Goal: Task Accomplishment & Management: Complete application form

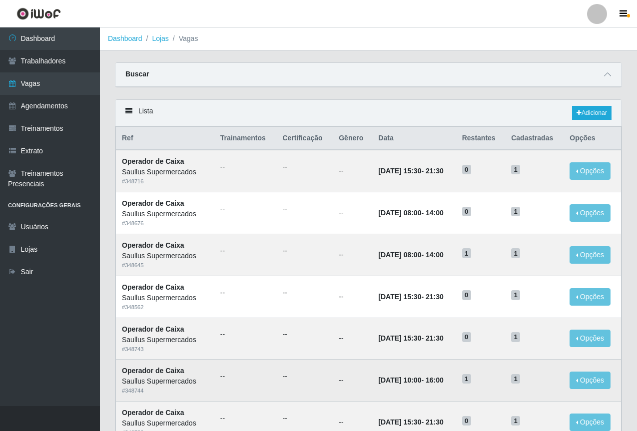
drag, startPoint x: 62, startPoint y: 431, endPoint x: 164, endPoint y: 400, distance: 106.1
click at [164, 400] on td "Operador de Caixa Saullus Supermercados # 348744" at bounding box center [165, 381] width 98 height 42
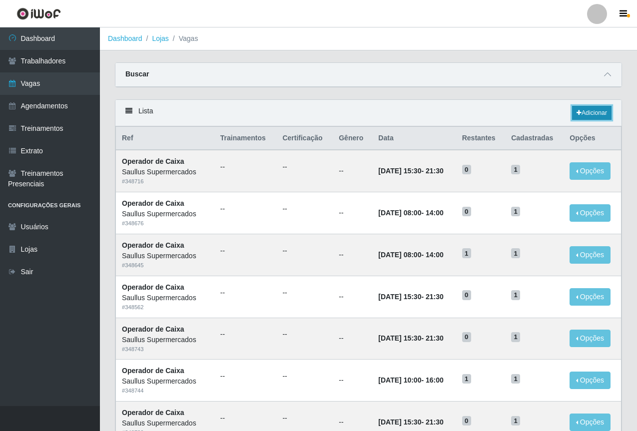
click at [597, 113] on link "Adicionar" at bounding box center [591, 113] width 39 height 14
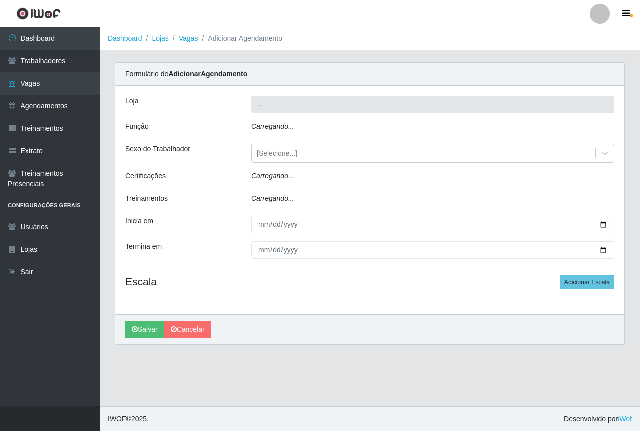
type input "Saullus Supermercados"
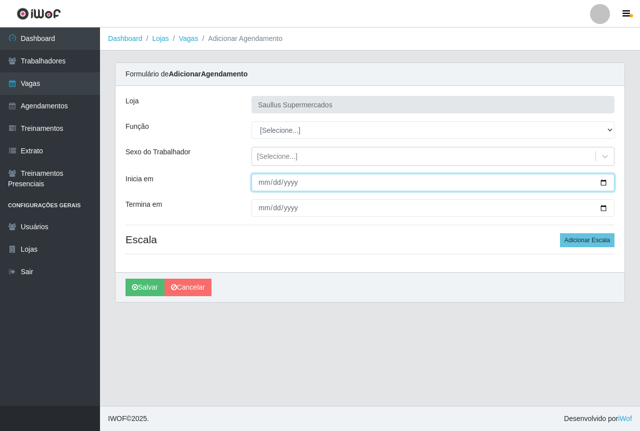
click at [262, 184] on input "Inicia em" at bounding box center [432, 182] width 363 height 17
type input "2025-10-09"
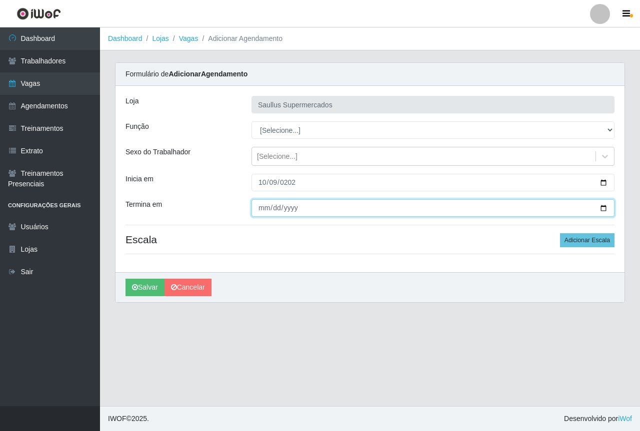
click at [258, 211] on input "Termina em" at bounding box center [432, 207] width 363 height 17
type input "2025-10-09"
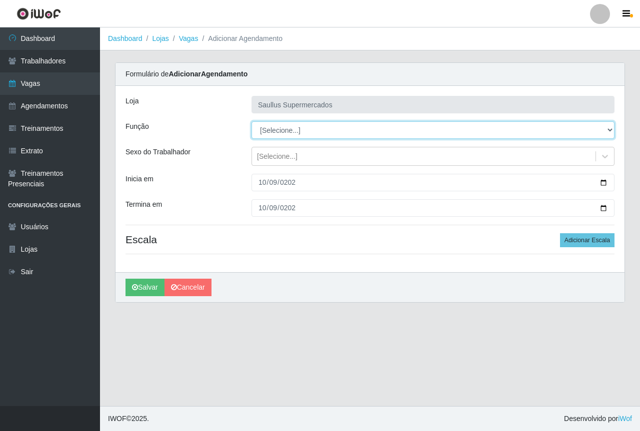
click at [275, 125] on select "[Selecione...] ASG ASG + ASG ++ Balconista de Açougue Balconista de Açougue + B…" at bounding box center [432, 129] width 363 height 17
select select "24"
click at [251, 121] on select "[Selecione...] ASG ASG + ASG ++ Balconista de Açougue Balconista de Açougue + B…" at bounding box center [432, 129] width 363 height 17
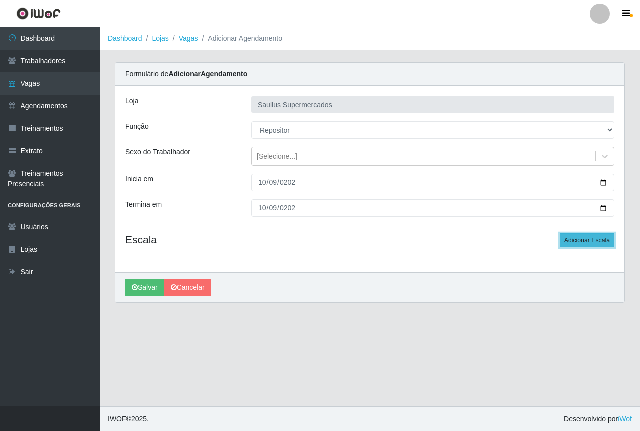
click at [578, 241] on button "Adicionar Escala" at bounding box center [587, 240] width 54 height 14
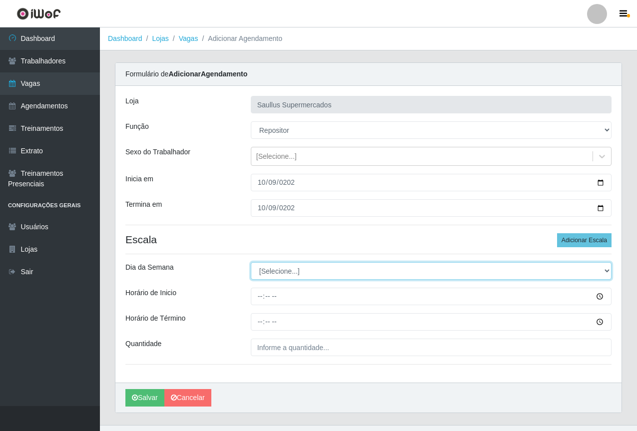
click at [271, 273] on select "[Selecione...] Segunda Terça Quarta Quinta Sexta Sábado Domingo" at bounding box center [431, 270] width 361 height 17
select select "4"
click at [251, 262] on select "[Selecione...] Segunda Terça Quarta Quinta Sexta Sábado Domingo" at bounding box center [431, 270] width 361 height 17
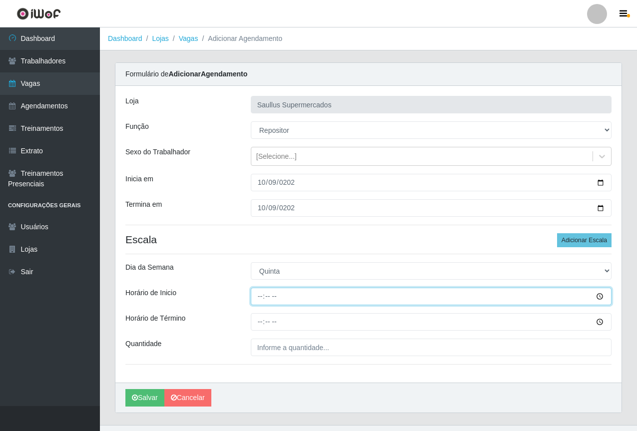
click at [259, 303] on input "Horário de Inicio" at bounding box center [431, 296] width 361 height 17
type input "10:00"
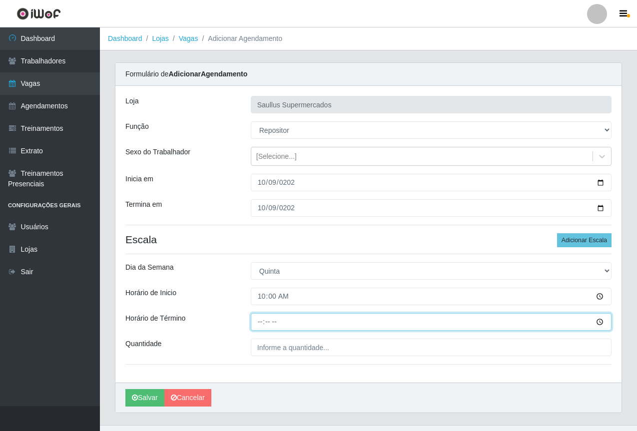
click at [262, 326] on input "Horário de Término" at bounding box center [431, 321] width 361 height 17
type input "16:00"
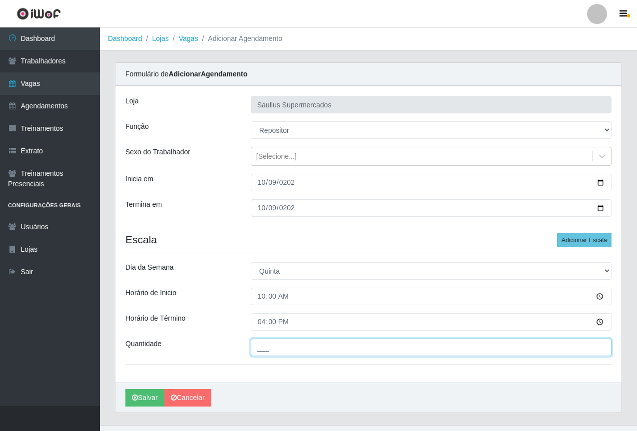
click at [272, 345] on input "___" at bounding box center [431, 347] width 361 height 17
type input "1__"
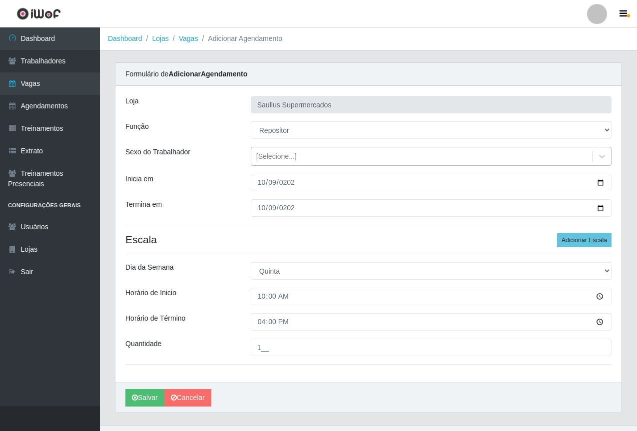
click at [278, 157] on div "[Selecione...]" at bounding box center [276, 156] width 40 height 10
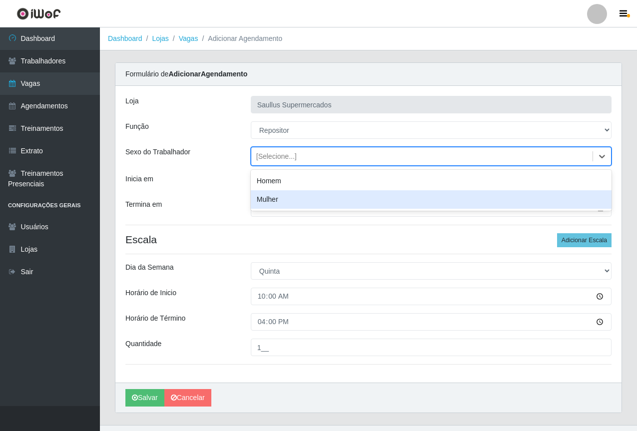
click at [268, 199] on div "Mulher" at bounding box center [431, 199] width 361 height 18
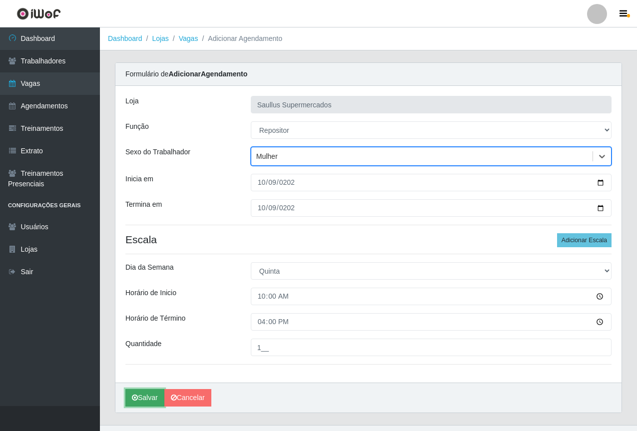
click at [138, 399] on button "Salvar" at bounding box center [144, 397] width 39 height 17
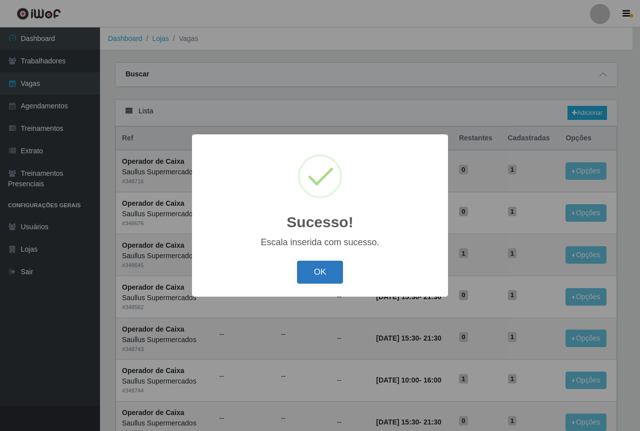
click at [316, 281] on button "OK" at bounding box center [320, 272] width 46 height 23
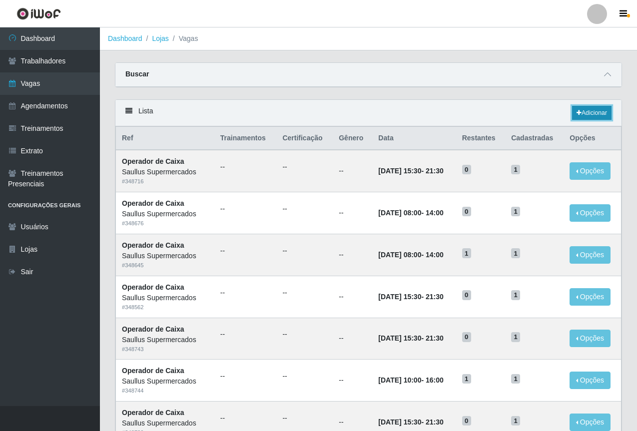
click at [598, 113] on link "Adicionar" at bounding box center [591, 113] width 39 height 14
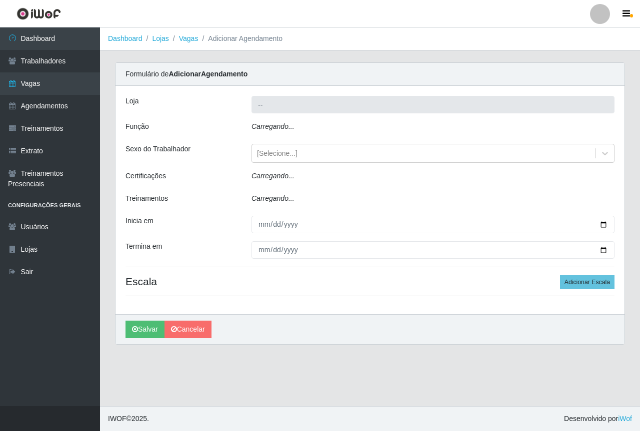
type input "Saullus Supermercados"
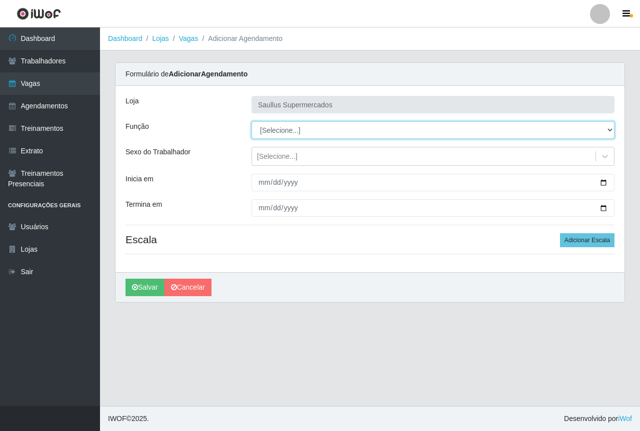
click at [289, 135] on select "[Selecione...] ASG ASG + ASG ++ Balconista de Açougue Balconista de Açougue + B…" at bounding box center [432, 129] width 363 height 17
select select "24"
click at [251, 121] on select "[Selecione...] ASG ASG + ASG ++ Balconista de Açougue Balconista de Açougue + B…" at bounding box center [432, 129] width 363 height 17
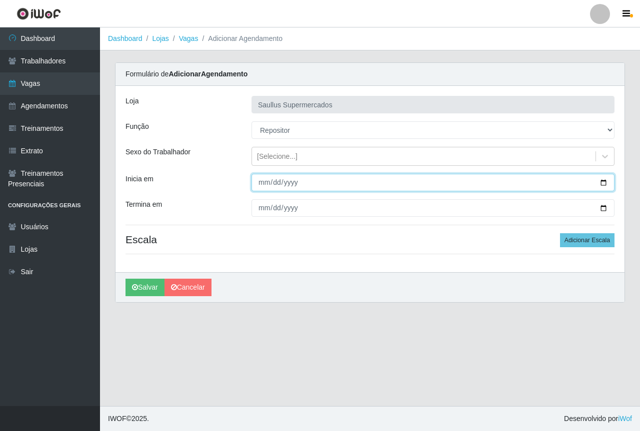
click at [257, 188] on input "Inicia em" at bounding box center [432, 182] width 363 height 17
type input "2025-10-10"
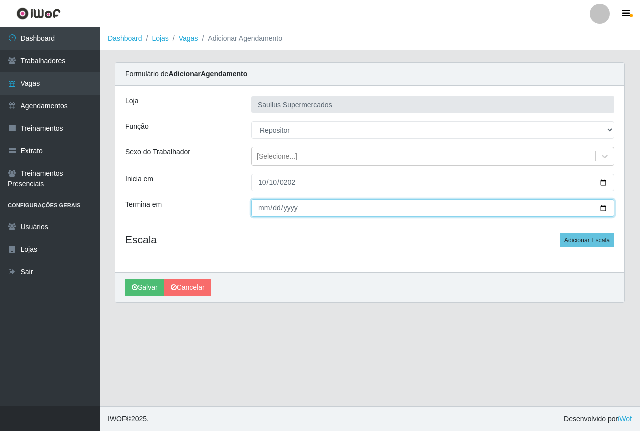
click at [261, 209] on input "Termina em" at bounding box center [432, 207] width 363 height 17
type input "2025-10-10"
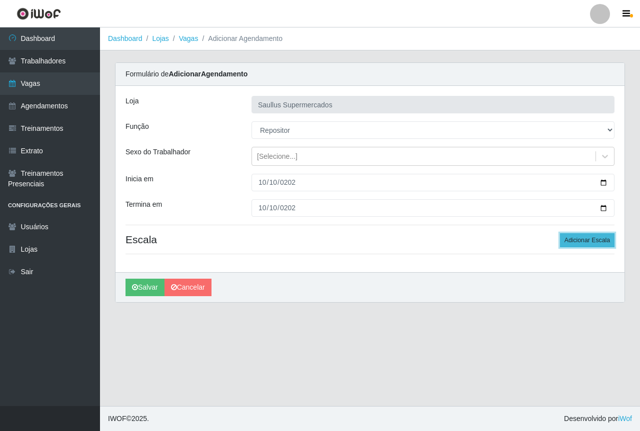
click at [579, 240] on button "Adicionar Escala" at bounding box center [587, 240] width 54 height 14
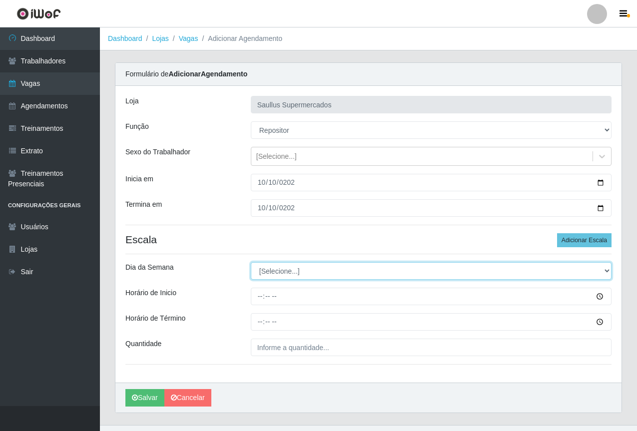
click at [313, 269] on select "[Selecione...] Segunda Terça Quarta Quinta Sexta Sábado Domingo" at bounding box center [431, 270] width 361 height 17
select select "5"
click at [251, 262] on select "[Selecione...] Segunda Terça Quarta Quinta Sexta Sábado Domingo" at bounding box center [431, 270] width 361 height 17
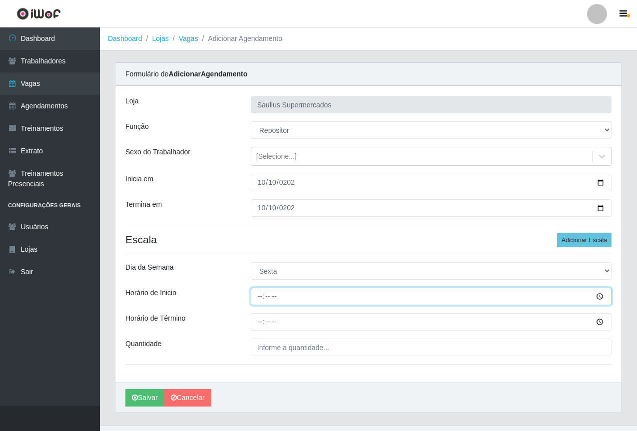
click at [257, 300] on input "Horário de Inicio" at bounding box center [431, 296] width 361 height 17
type input "10:00"
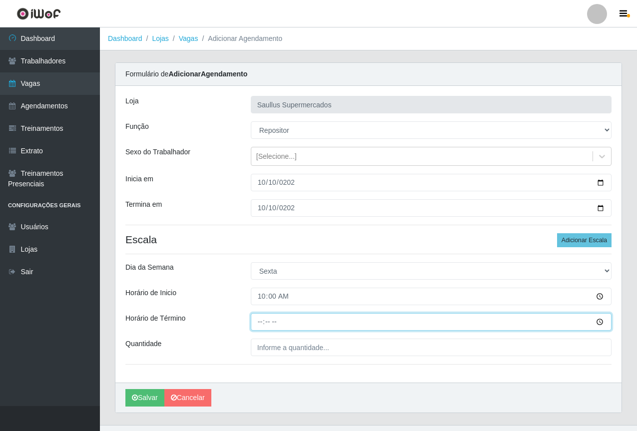
click at [257, 322] on input "Horário de Término" at bounding box center [431, 321] width 361 height 17
type input "16:00"
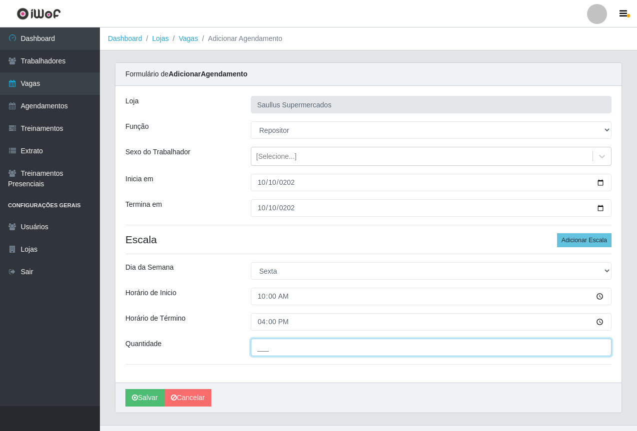
drag, startPoint x: 265, startPoint y: 353, endPoint x: 278, endPoint y: 358, distance: 14.4
click at [265, 353] on input "___" at bounding box center [431, 347] width 361 height 17
type input "1__"
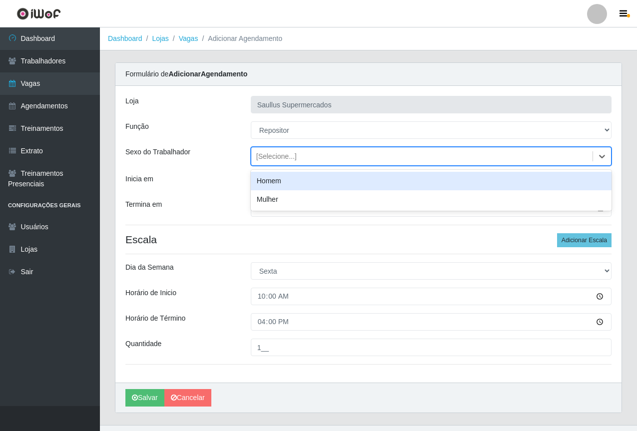
click at [293, 163] on div "[Selecione...]" at bounding box center [421, 156] width 341 height 16
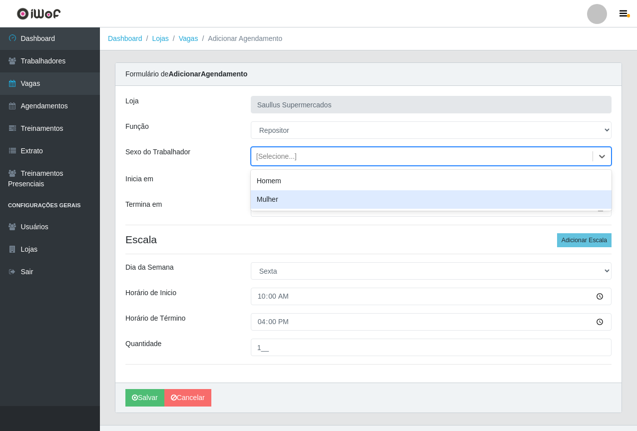
click at [291, 196] on div "Mulher" at bounding box center [431, 199] width 361 height 18
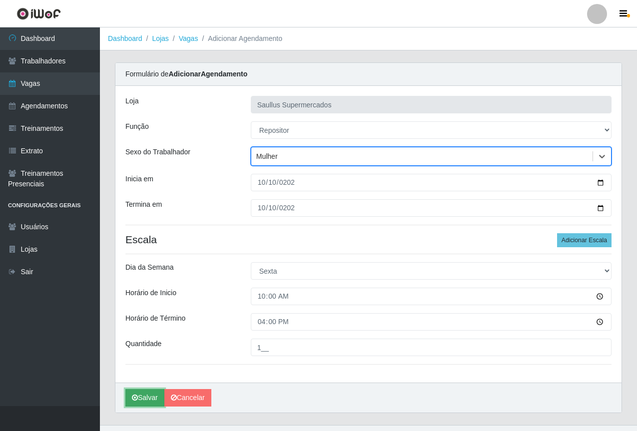
click at [147, 394] on button "Salvar" at bounding box center [144, 397] width 39 height 17
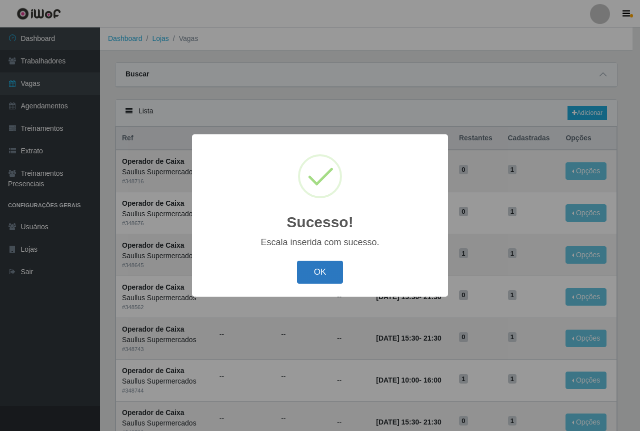
click at [330, 272] on button "OK" at bounding box center [320, 272] width 46 height 23
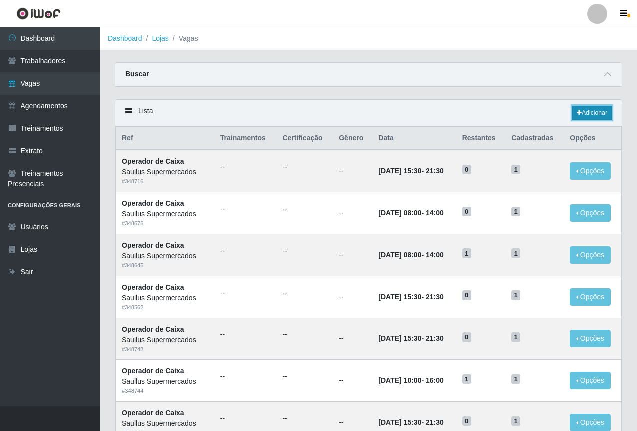
click at [582, 109] on link "Adicionar" at bounding box center [591, 113] width 39 height 14
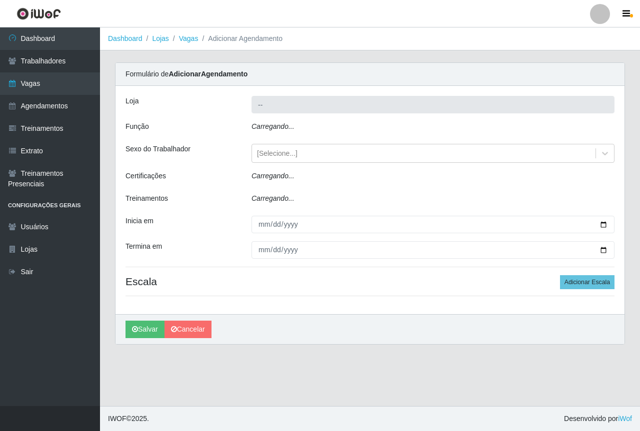
type input "Saullus Supermercados"
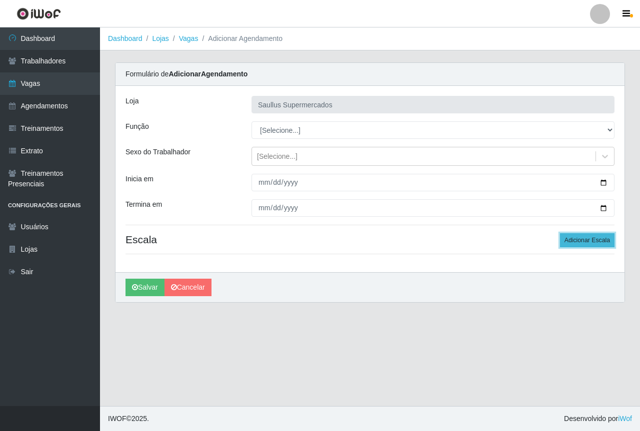
click at [583, 241] on button "Adicionar Escala" at bounding box center [587, 240] width 54 height 14
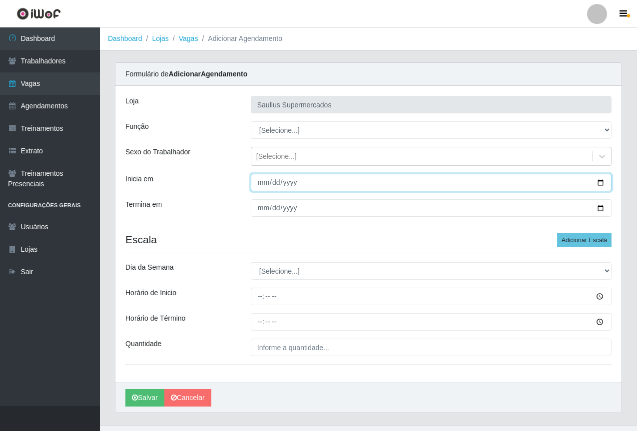
click at [262, 186] on input "Inicia em" at bounding box center [431, 182] width 361 height 17
type input "2025-10-11"
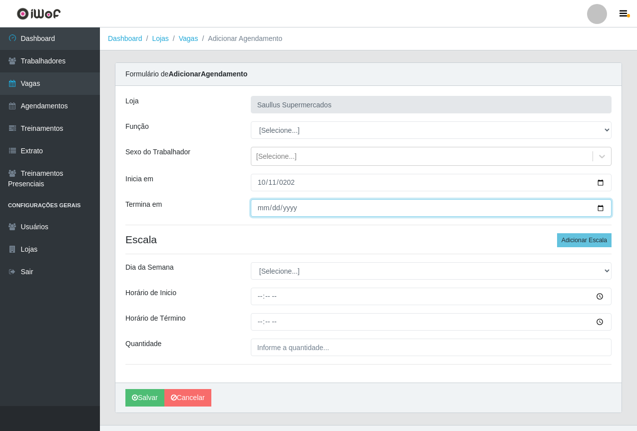
click at [258, 213] on input "Termina em" at bounding box center [431, 207] width 361 height 17
type input "2025-10-11"
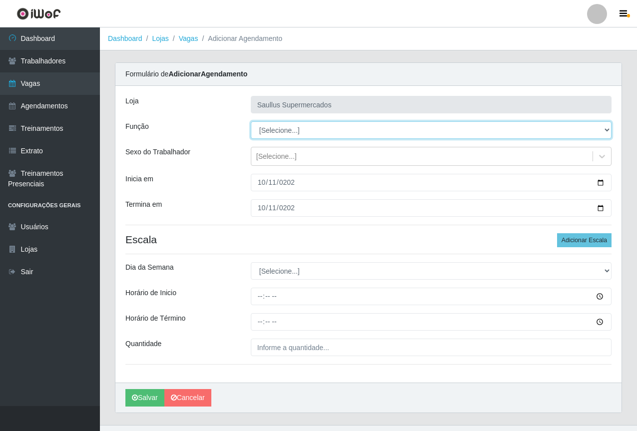
click at [267, 127] on select "[Selecione...] ASG ASG + ASG ++ Balconista de Açougue Balconista de Açougue + B…" at bounding box center [431, 129] width 361 height 17
select select "24"
click at [251, 121] on select "[Selecione...] ASG ASG + ASG ++ Balconista de Açougue Balconista de Açougue + B…" at bounding box center [431, 129] width 361 height 17
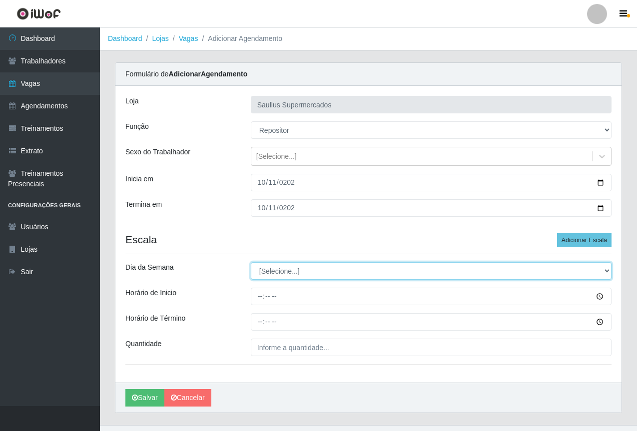
click at [281, 266] on select "[Selecione...] Segunda Terça Quarta Quinta Sexta Sábado Domingo" at bounding box center [431, 270] width 361 height 17
select select "6"
click at [251, 262] on select "[Selecione...] Segunda Terça Quarta Quinta Sexta Sábado Domingo" at bounding box center [431, 270] width 361 height 17
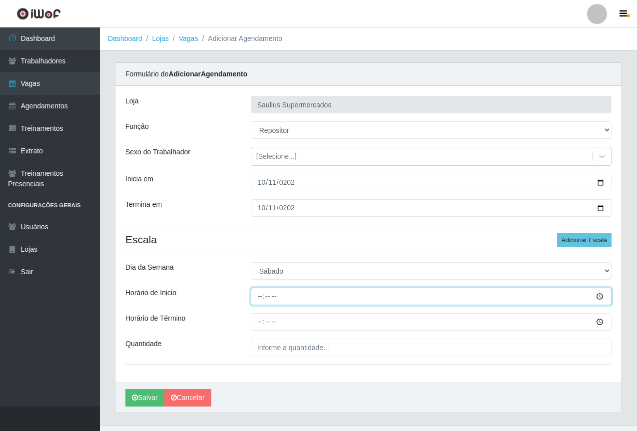
click at [261, 291] on input "Horário de Inicio" at bounding box center [431, 296] width 361 height 17
type input "10:00"
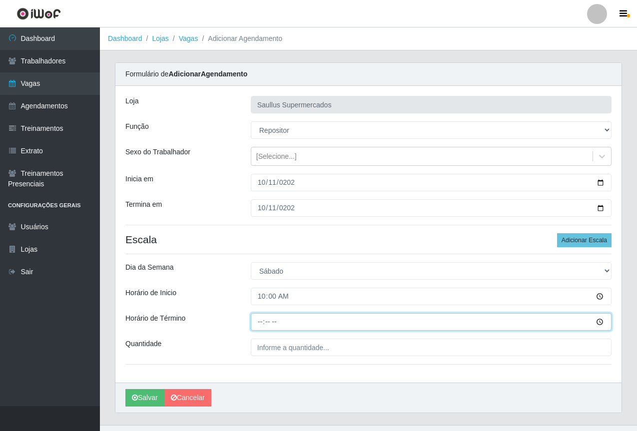
click at [254, 330] on input "Horário de Término" at bounding box center [431, 321] width 361 height 17
type input "16:00"
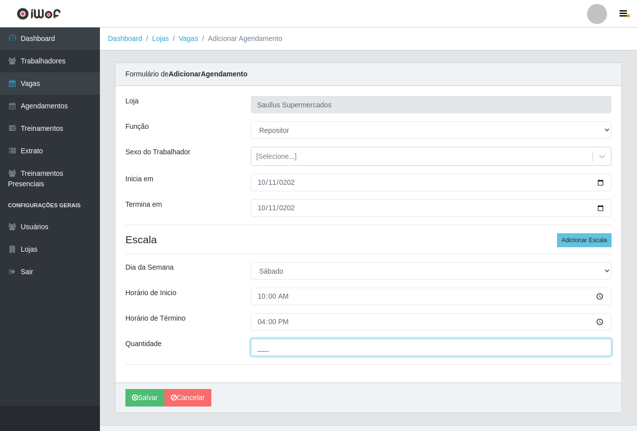
click at [265, 352] on input "___" at bounding box center [431, 347] width 361 height 17
type input "1__"
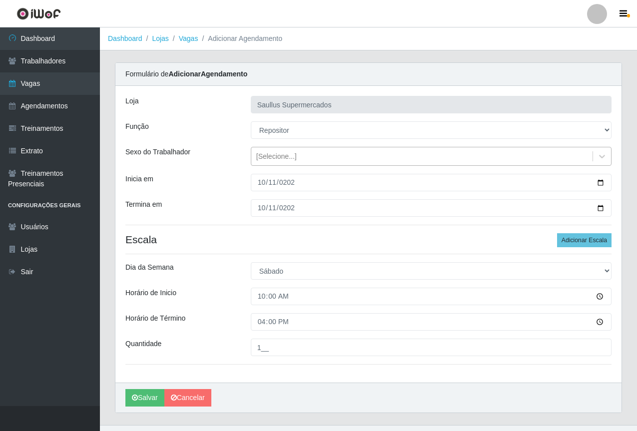
click at [271, 156] on div "[Selecione...]" at bounding box center [276, 156] width 40 height 10
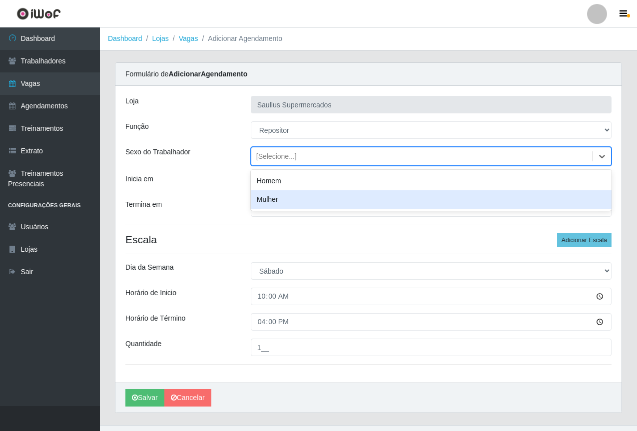
click at [283, 202] on div "Mulher" at bounding box center [431, 199] width 361 height 18
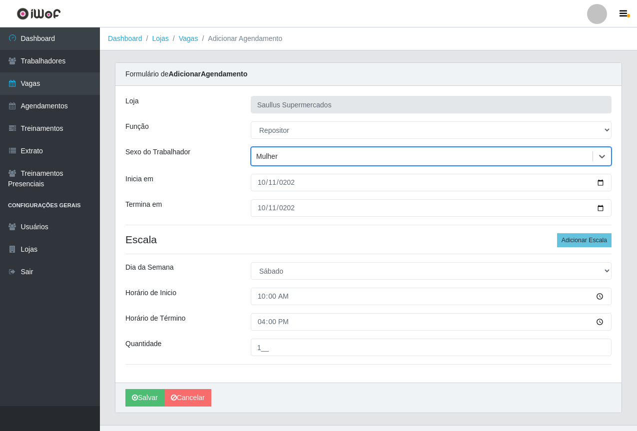
click at [220, 199] on div "Loja Saullus Supermercados Função [Selecione...] ASG ASG + ASG ++ Balconista de…" at bounding box center [368, 234] width 506 height 297
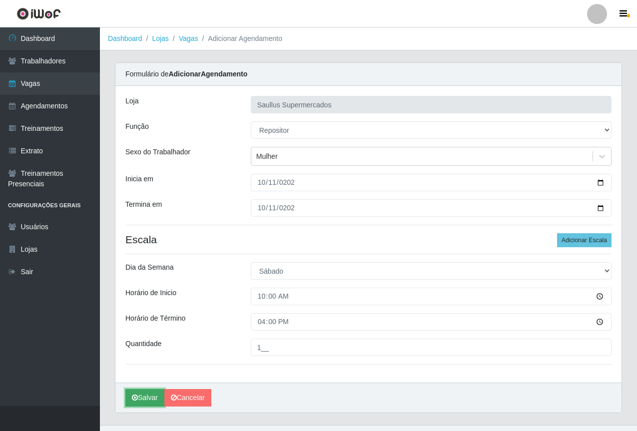
click at [142, 397] on button "Salvar" at bounding box center [144, 397] width 39 height 17
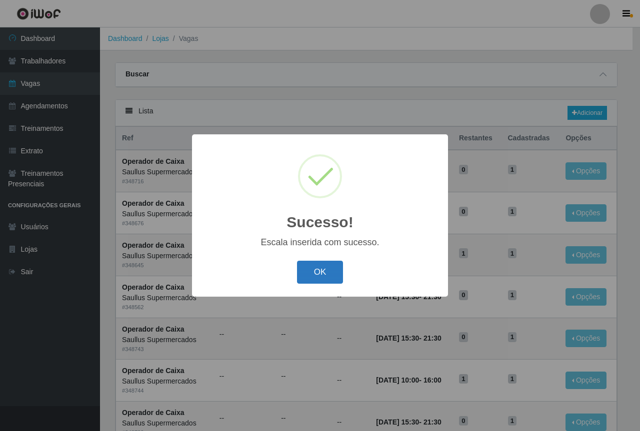
click at [324, 270] on button "OK" at bounding box center [320, 272] width 46 height 23
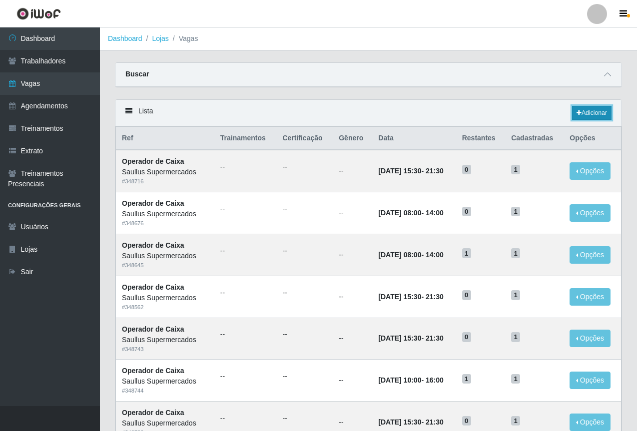
click at [575, 108] on link "Adicionar" at bounding box center [591, 113] width 39 height 14
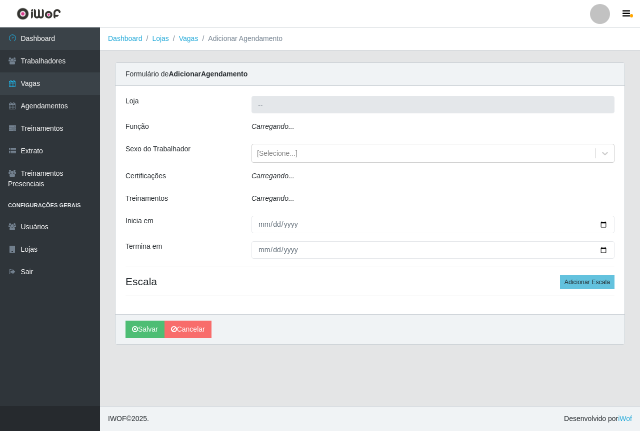
type input "Saullus Supermercados"
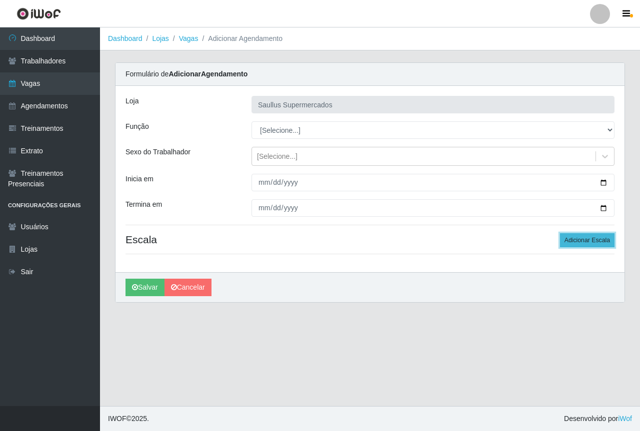
click at [588, 240] on button "Adicionar Escala" at bounding box center [587, 240] width 54 height 14
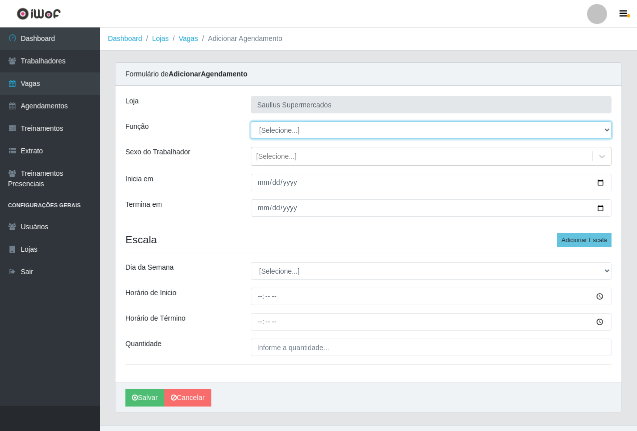
click at [273, 132] on select "[Selecione...] ASG ASG + ASG ++ Balconista de Açougue Balconista de Açougue + B…" at bounding box center [431, 129] width 361 height 17
select select "24"
click at [251, 121] on select "[Selecione...] ASG ASG + ASG ++ Balconista de Açougue Balconista de Açougue + B…" at bounding box center [431, 129] width 361 height 17
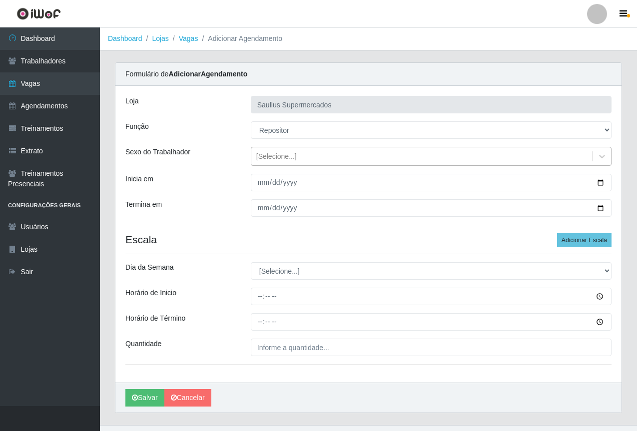
click at [278, 152] on div "[Selecione...]" at bounding box center [276, 156] width 40 height 10
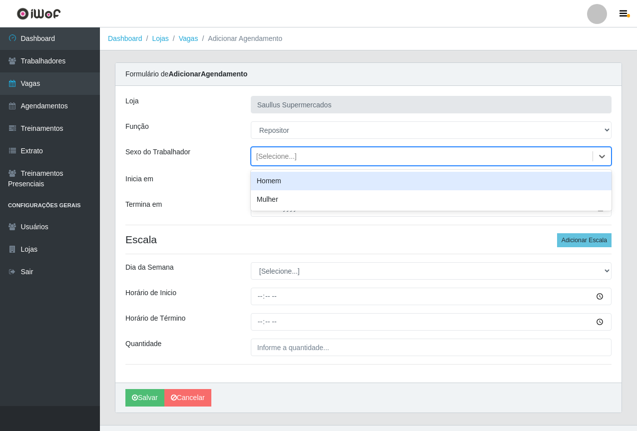
click at [288, 179] on div "Homem" at bounding box center [431, 181] width 361 height 18
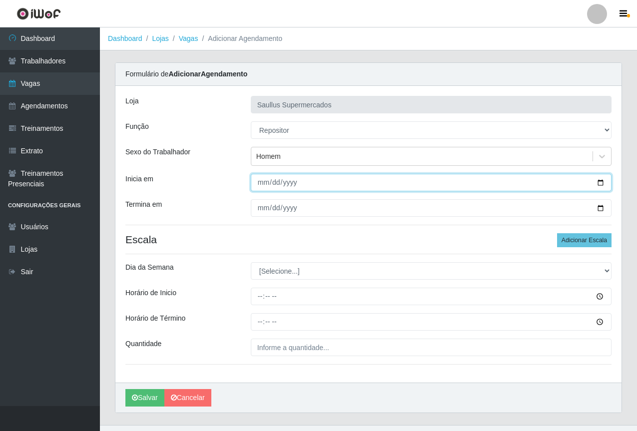
click at [261, 184] on input "Inicia em" at bounding box center [431, 182] width 361 height 17
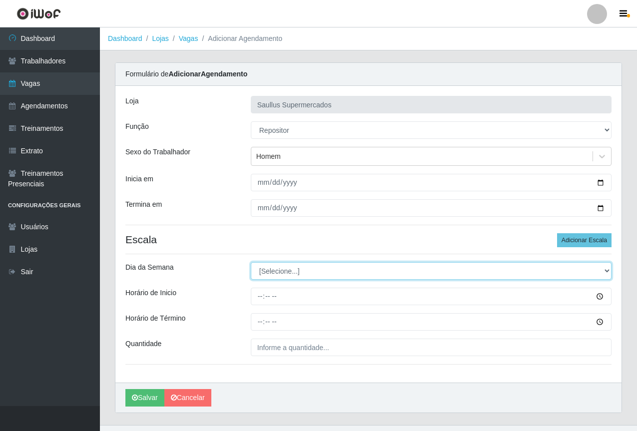
click at [277, 270] on select "[Selecione...] Segunda Terça Quarta Quinta Sexta Sábado Domingo" at bounding box center [431, 270] width 361 height 17
select select "4"
click at [251, 262] on select "[Selecione...] Segunda Terça Quarta Quinta Sexta Sábado Domingo" at bounding box center [431, 270] width 361 height 17
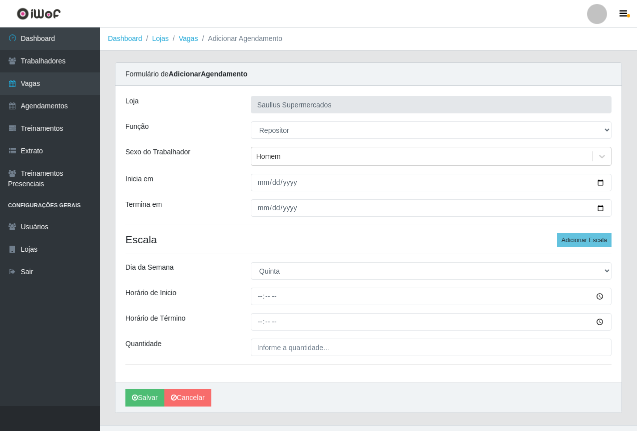
click at [346, 233] on div "Loja Saullus Supermercados Função [Selecione...] ASG ASG + ASG ++ Balconista de…" at bounding box center [368, 234] width 506 height 297
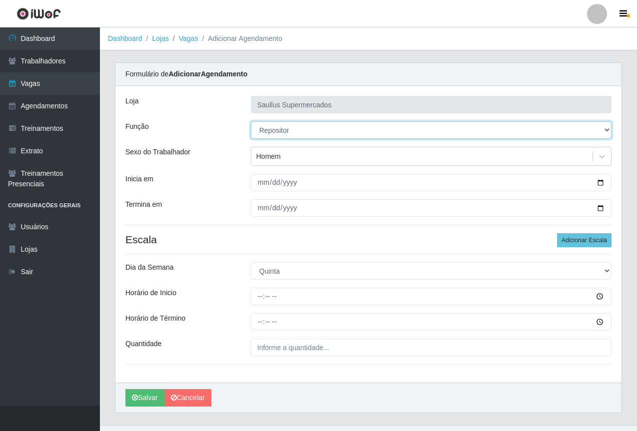
click at [293, 127] on select "[Selecione...] ASG ASG + ASG ++ Balconista de Açougue Balconista de Açougue + B…" at bounding box center [431, 129] width 361 height 17
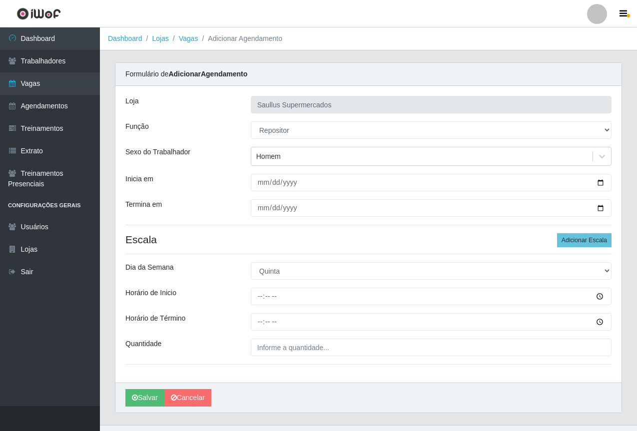
click at [234, 167] on div "Loja Saullus Supermercados Função [Selecione...] ASG ASG + ASG ++ Balconista de…" at bounding box center [368, 234] width 506 height 297
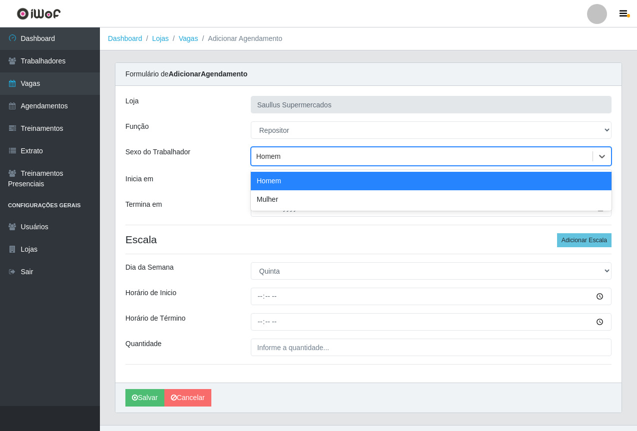
click at [286, 158] on div "Homem" at bounding box center [421, 156] width 341 height 16
click at [197, 187] on div "Inicia em" at bounding box center [180, 182] width 125 height 17
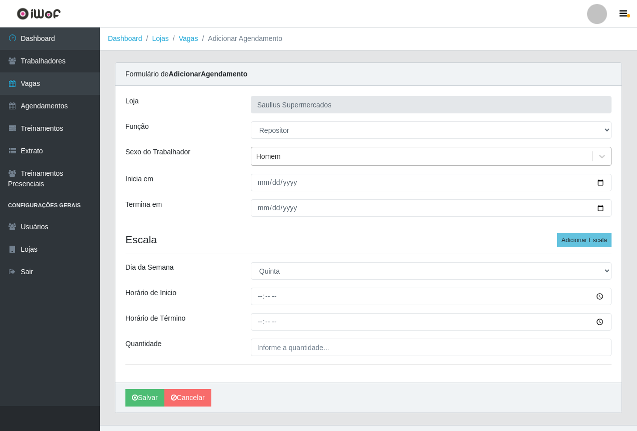
click at [264, 153] on div "Homem" at bounding box center [268, 156] width 24 height 10
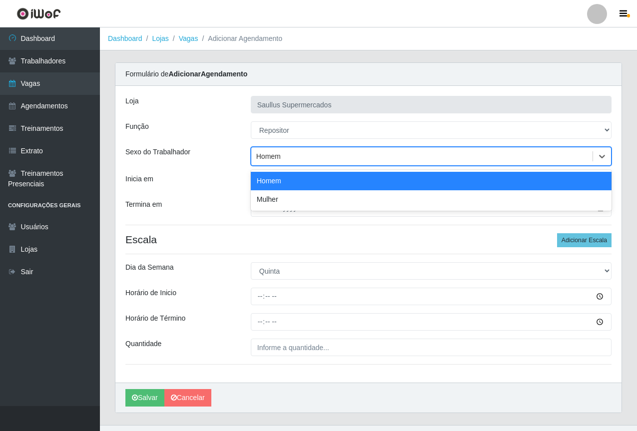
click at [218, 167] on div "Loja Saullus Supermercados Função [Selecione...] ASG ASG + ASG ++ Balconista de…" at bounding box center [368, 234] width 506 height 297
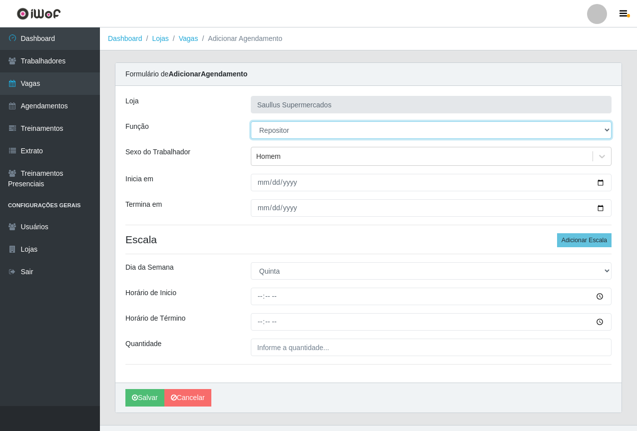
click at [267, 138] on select "[Selecione...] ASG ASG + ASG ++ Balconista de Açougue Balconista de Açougue + B…" at bounding box center [431, 129] width 361 height 17
select select "22"
click at [251, 121] on select "[Selecione...] ASG ASG + ASG ++ Balconista de Açougue Balconista de Açougue + B…" at bounding box center [431, 129] width 361 height 17
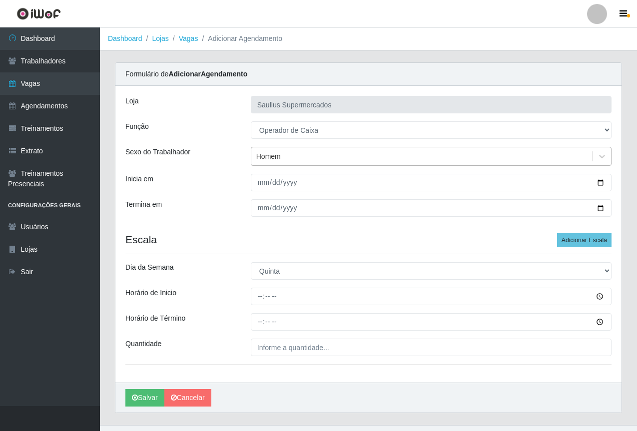
click at [271, 161] on div "Homem" at bounding box center [268, 156] width 24 height 10
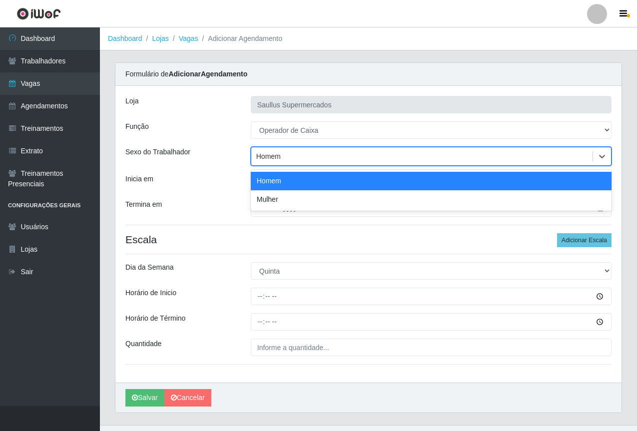
click at [262, 183] on div "Homem" at bounding box center [431, 181] width 361 height 18
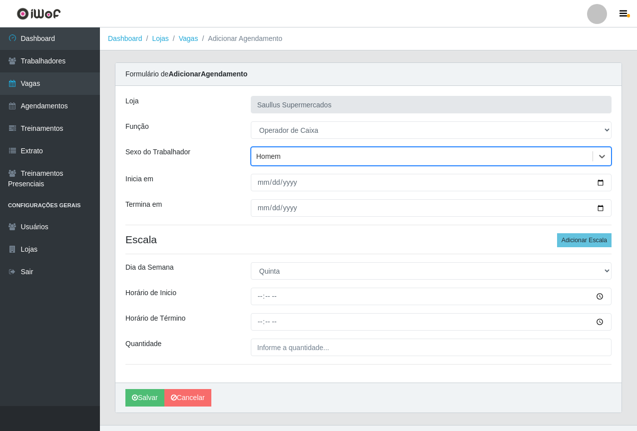
click at [268, 199] on div "Loja Saullus Supermercados Função [Selecione...] ASG ASG + ASG ++ Balconista de…" at bounding box center [368, 234] width 506 height 297
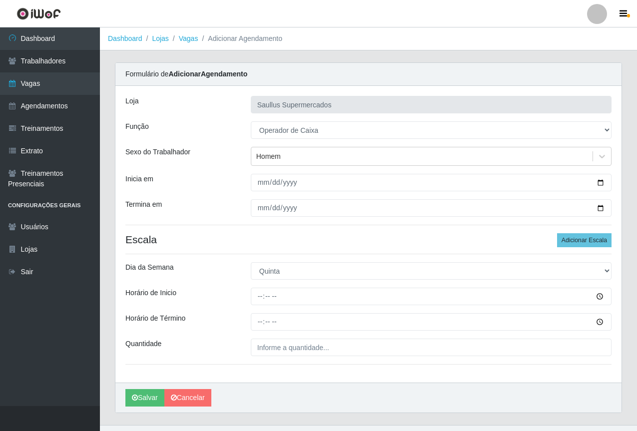
click at [223, 179] on div "Inicia em" at bounding box center [180, 182] width 125 height 17
click at [47, 101] on link "Agendamentos" at bounding box center [50, 106] width 100 height 22
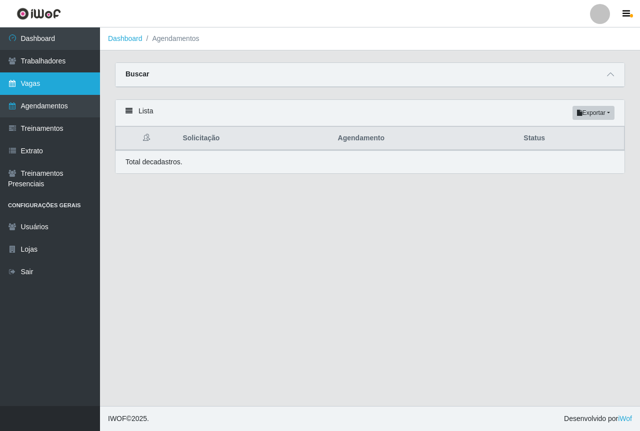
click at [49, 85] on link "Vagas" at bounding box center [50, 83] width 100 height 22
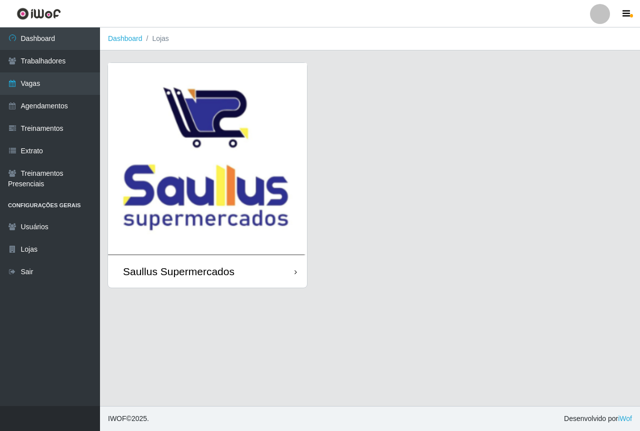
click at [146, 134] on img at bounding box center [207, 159] width 199 height 192
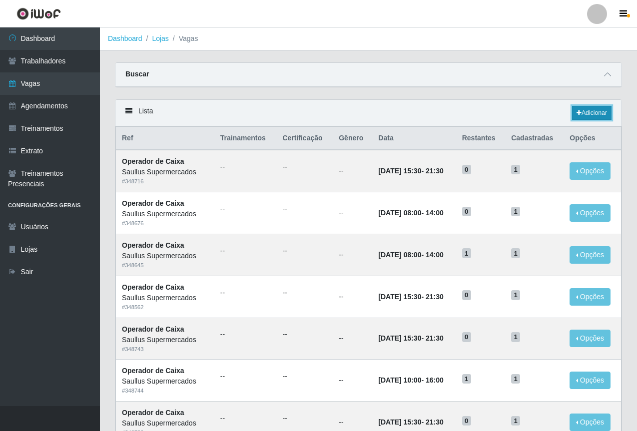
click at [578, 116] on icon at bounding box center [579, 113] width 5 height 6
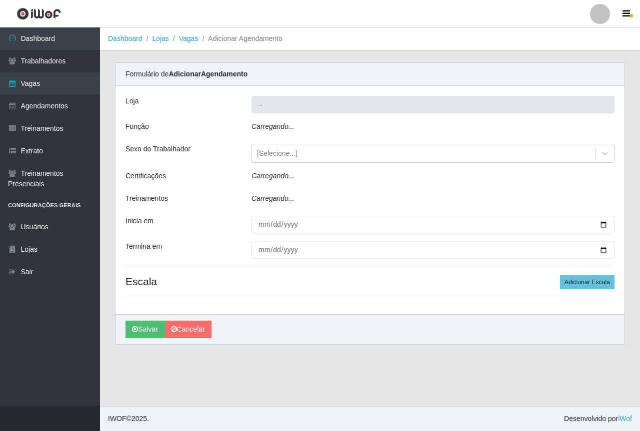
type input "Saullus Supermercados"
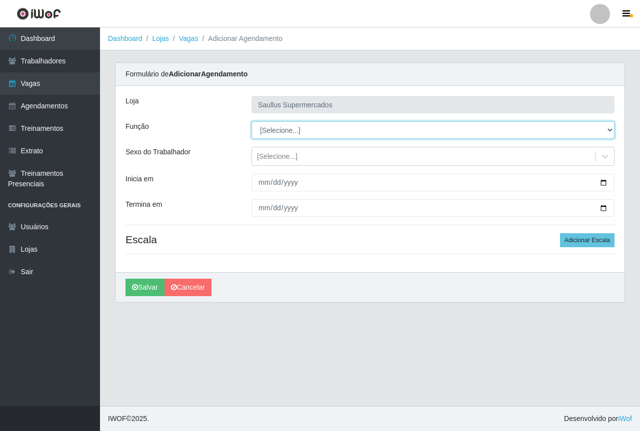
click at [265, 130] on select "[Selecione...] ASG ASG + ASG ++ Balconista de Açougue Balconista de Açougue + B…" at bounding box center [432, 129] width 363 height 17
select select "22"
click at [251, 121] on select "[Selecione...] ASG ASG + ASG ++ Balconista de Açougue Balconista de Açougue + B…" at bounding box center [432, 129] width 363 height 17
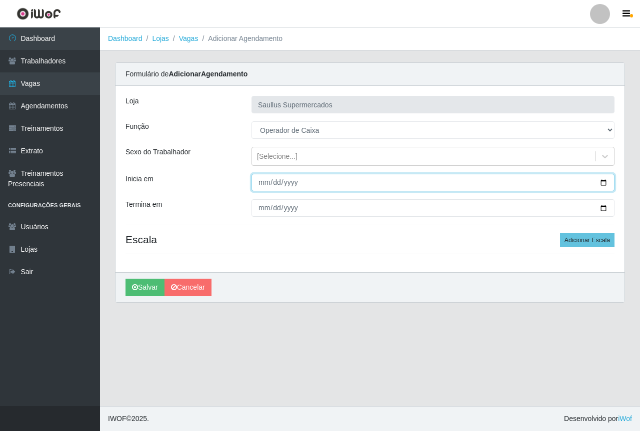
click at [263, 187] on input "Inicia em" at bounding box center [432, 182] width 363 height 17
type input "2025-10-09"
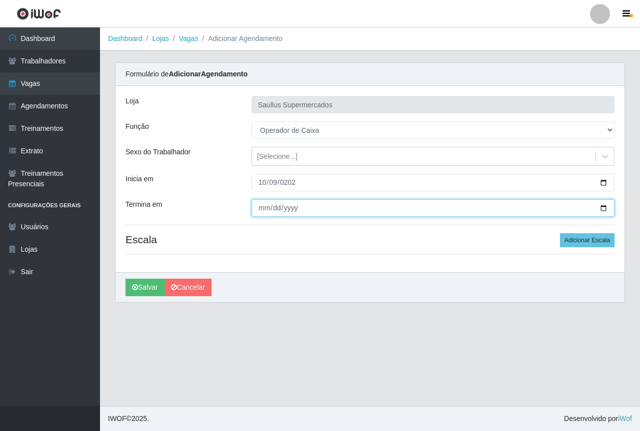
click at [260, 211] on input "Termina em" at bounding box center [432, 207] width 363 height 17
type input "2025-10-09"
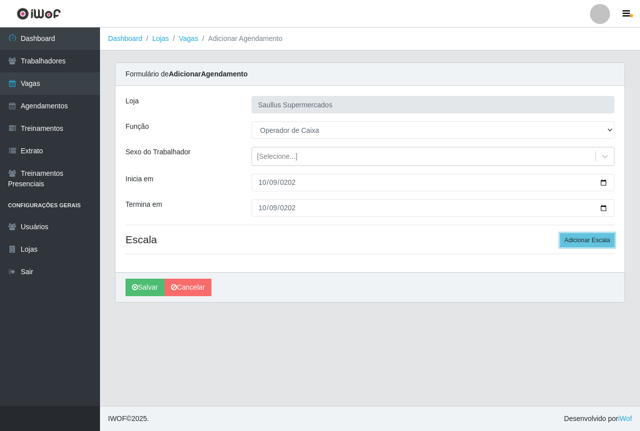
drag, startPoint x: 596, startPoint y: 244, endPoint x: 344, endPoint y: 283, distance: 254.9
click at [595, 243] on button "Adicionar Escala" at bounding box center [587, 240] width 54 height 14
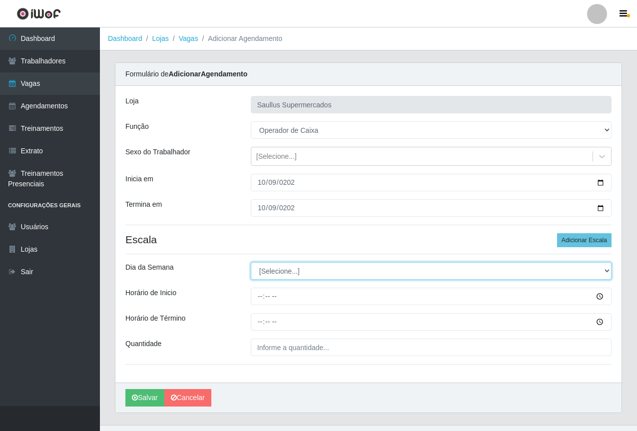
click at [266, 272] on select "[Selecione...] Segunda Terça Quarta Quinta Sexta Sábado Domingo" at bounding box center [431, 270] width 361 height 17
select select "4"
click at [251, 262] on select "[Selecione...] Segunda Terça Quarta Quinta Sexta Sábado Domingo" at bounding box center [431, 270] width 361 height 17
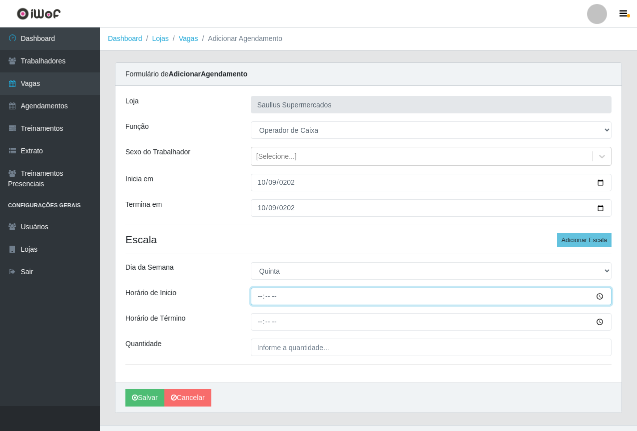
click at [264, 299] on input "Horário de Inicio" at bounding box center [431, 296] width 361 height 17
type input "15:30"
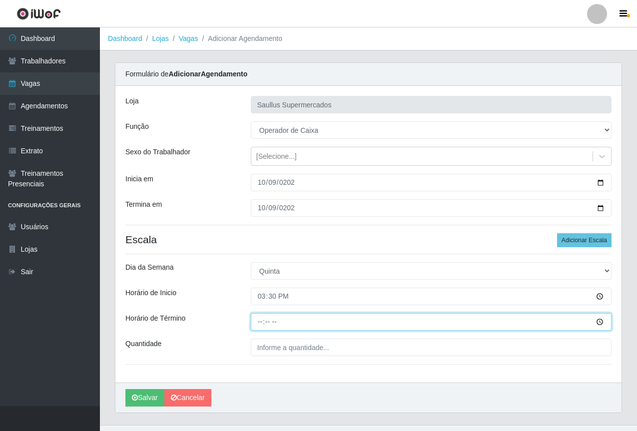
click at [258, 330] on input "Horário de Término" at bounding box center [431, 321] width 361 height 17
type input "21:30"
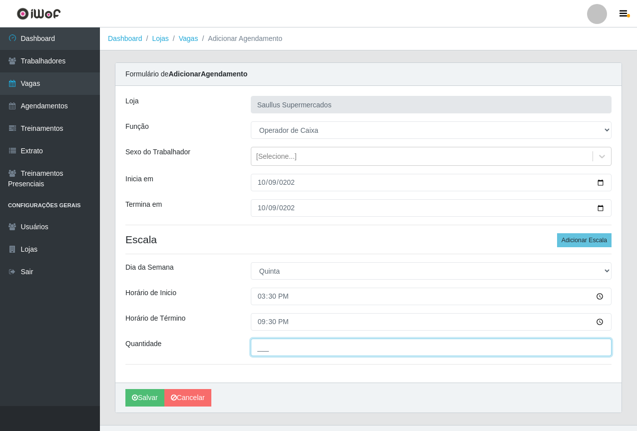
click at [267, 349] on input "___" at bounding box center [431, 347] width 361 height 17
type input "1__"
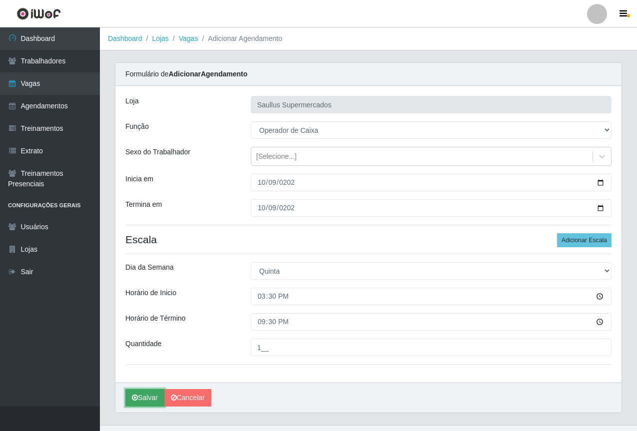
click at [152, 400] on button "Salvar" at bounding box center [144, 397] width 39 height 17
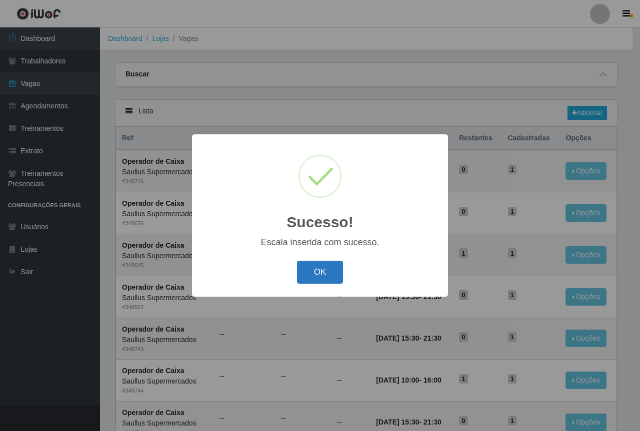
click at [315, 272] on button "OK" at bounding box center [320, 272] width 46 height 23
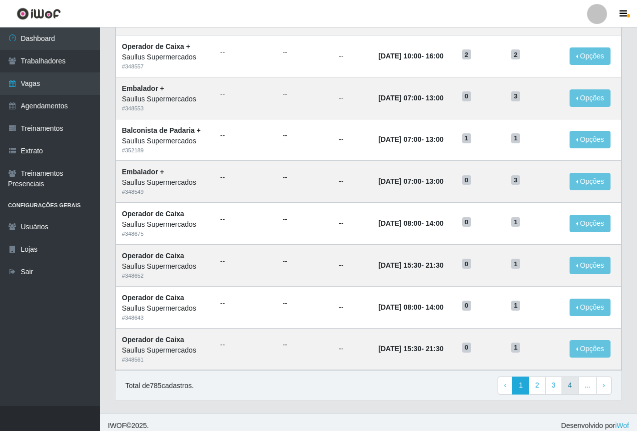
scroll to position [416, 0]
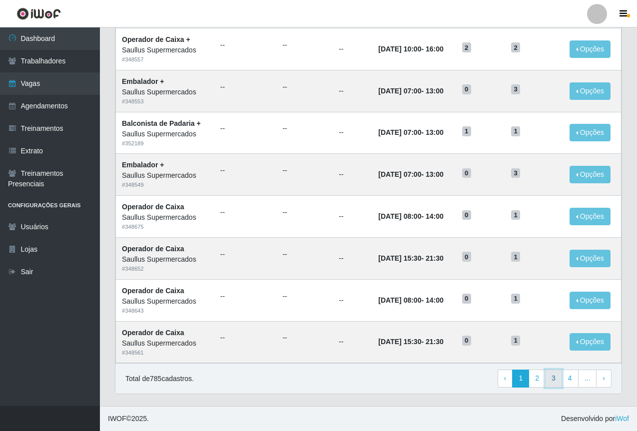
click at [554, 379] on link "3" at bounding box center [553, 379] width 17 height 18
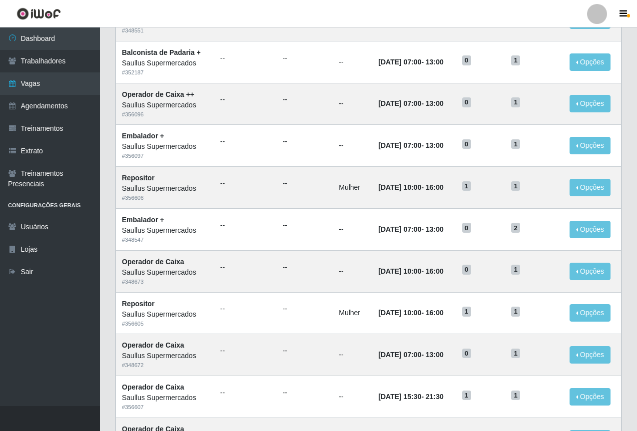
scroll to position [416, 0]
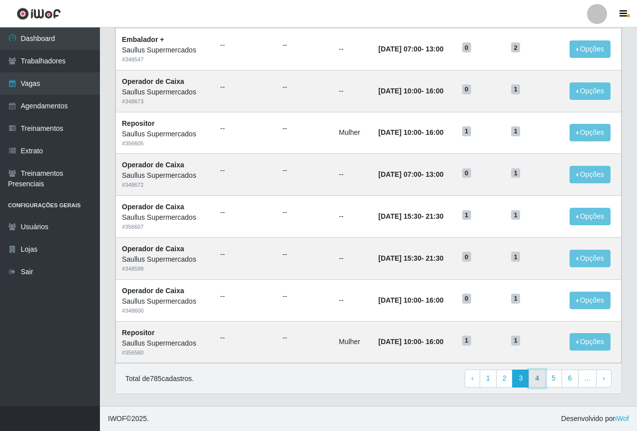
click at [538, 380] on link "4" at bounding box center [537, 379] width 17 height 18
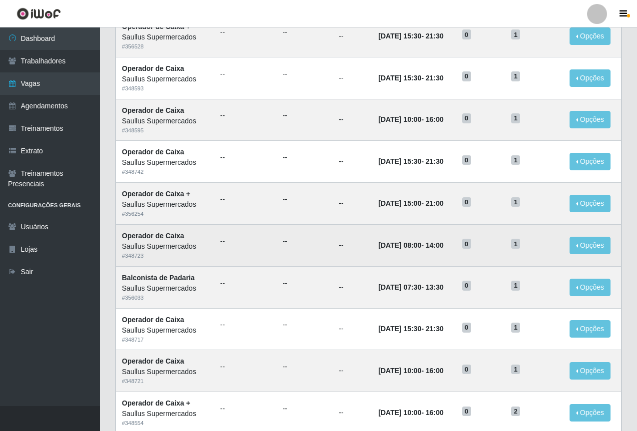
scroll to position [416, 0]
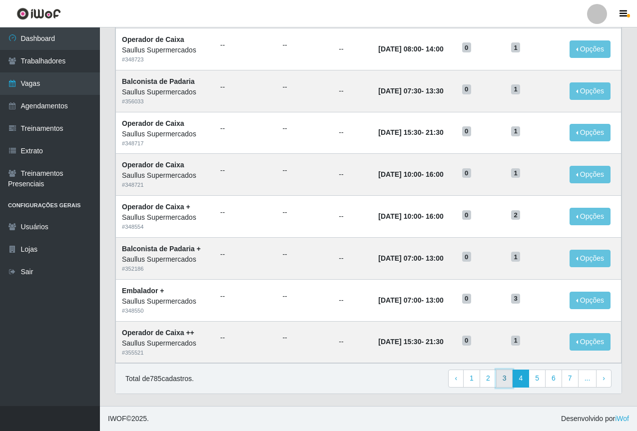
click at [508, 380] on link "3" at bounding box center [504, 379] width 17 height 18
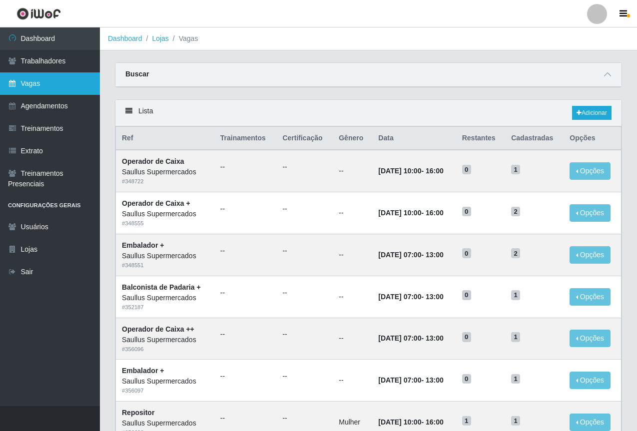
click at [60, 85] on link "Vagas" at bounding box center [50, 83] width 100 height 22
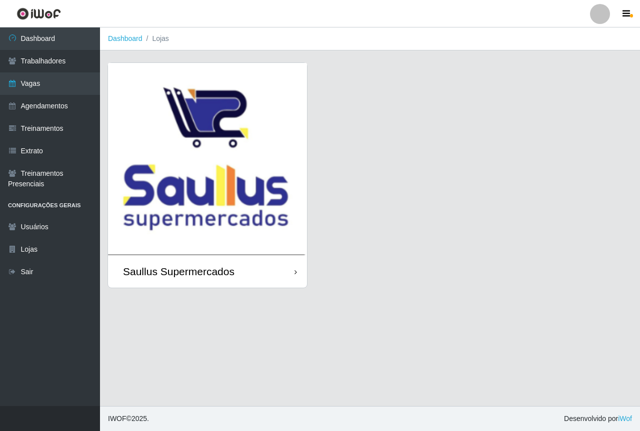
click at [242, 184] on img at bounding box center [207, 159] width 199 height 192
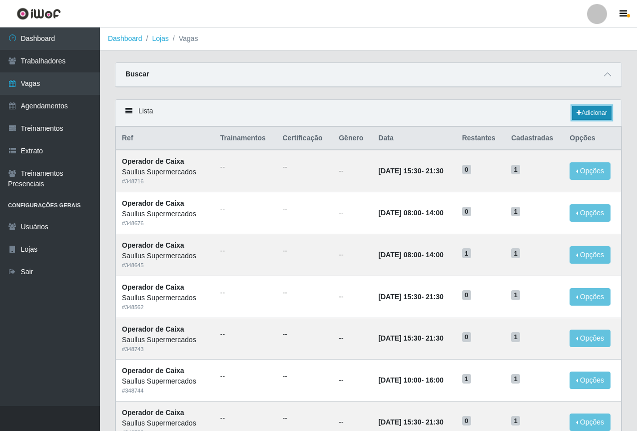
click at [591, 111] on link "Adicionar" at bounding box center [591, 113] width 39 height 14
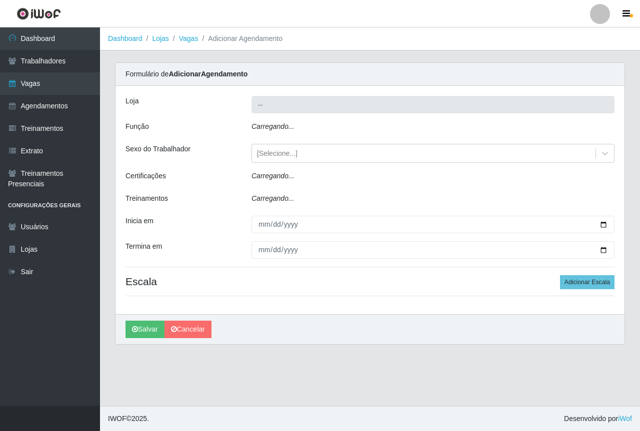
type input "Saullus Supermercados"
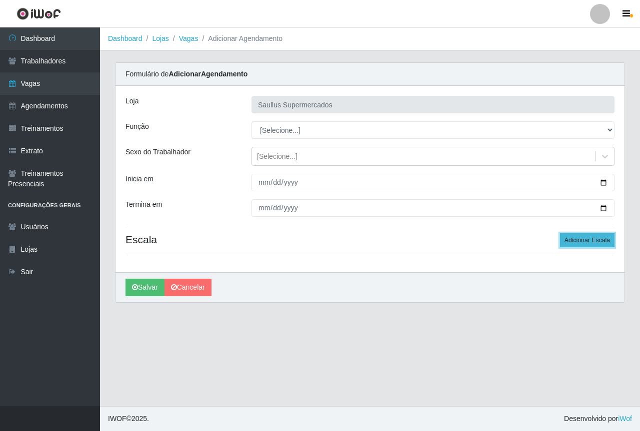
click at [585, 244] on button "Adicionar Escala" at bounding box center [587, 240] width 54 height 14
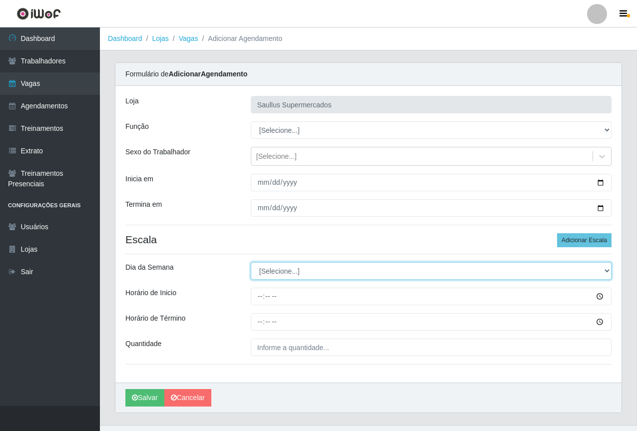
click at [291, 271] on select "[Selecione...] Segunda Terça Quarta Quinta Sexta Sábado Domingo" at bounding box center [431, 270] width 361 height 17
select select "4"
click at [251, 262] on select "[Selecione...] Segunda Terça Quarta Quinta Sexta Sábado Domingo" at bounding box center [431, 270] width 361 height 17
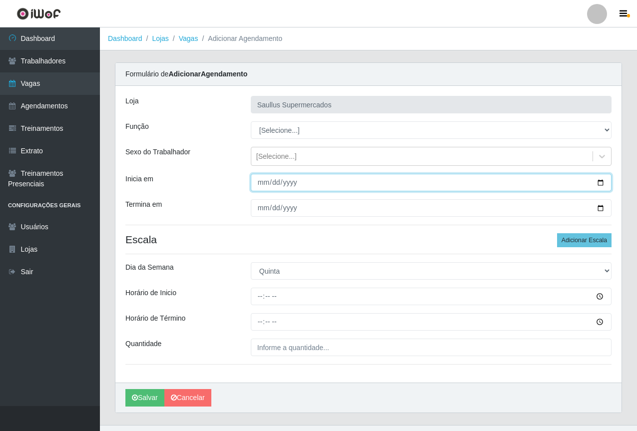
click at [263, 181] on input "Inicia em" at bounding box center [431, 182] width 361 height 17
type input "2025-10-09"
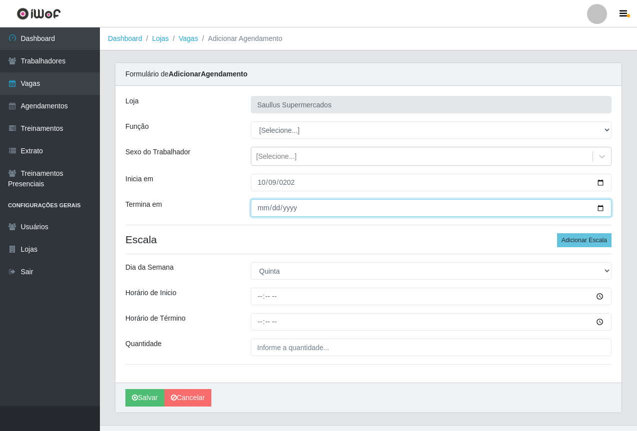
click at [257, 210] on input "Termina em" at bounding box center [431, 207] width 361 height 17
type input "2025-10-09"
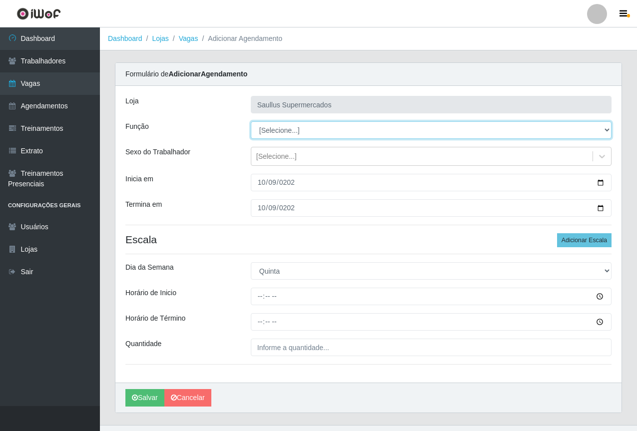
click at [285, 128] on select "[Selecione...] ASG ASG + ASG ++ Balconista de Açougue Balconista de Açougue + B…" at bounding box center [431, 129] width 361 height 17
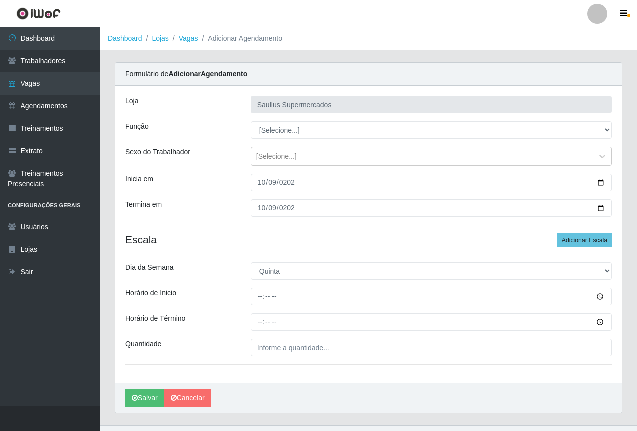
click at [241, 335] on div "Loja Saullus Supermercados Função [Selecione...] ASG ASG + ASG ++ Balconista de…" at bounding box center [368, 234] width 506 height 297
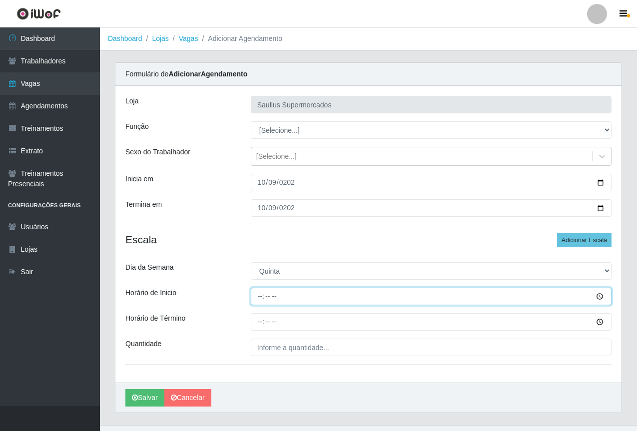
click at [260, 298] on input "Horário de Inicio" at bounding box center [431, 296] width 361 height 17
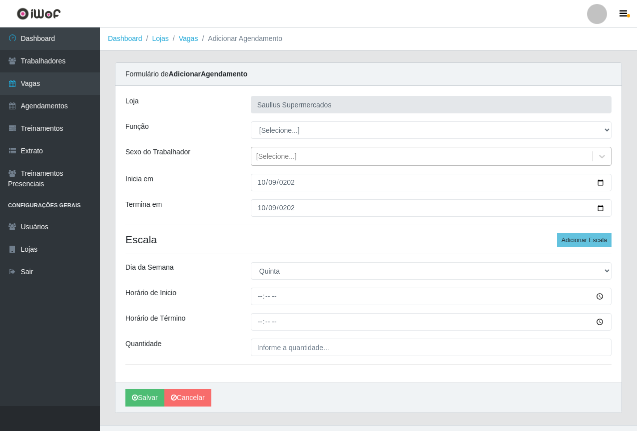
click at [255, 151] on div "[Selecione...]" at bounding box center [421, 156] width 341 height 16
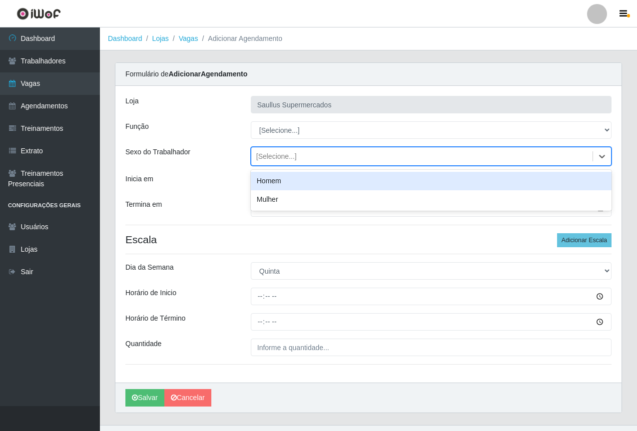
drag, startPoint x: 239, startPoint y: 170, endPoint x: 248, endPoint y: 155, distance: 18.2
click at [239, 170] on div "Loja Saullus Supermercados Função [Selecione...] ASG ASG + ASG ++ Balconista de…" at bounding box center [368, 234] width 506 height 297
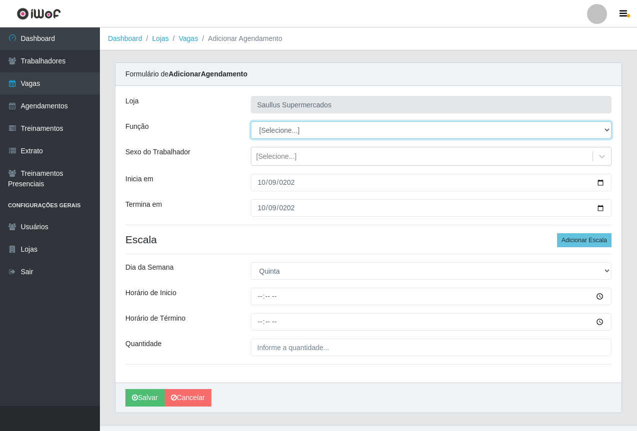
click at [262, 129] on select "[Selecione...] ASG ASG + ASG ++ Balconista de Açougue Balconista de Açougue + B…" at bounding box center [431, 129] width 361 height 17
select select "24"
click at [251, 121] on select "[Selecione...] ASG ASG + ASG ++ Balconista de Açougue Balconista de Açougue + B…" at bounding box center [431, 129] width 361 height 17
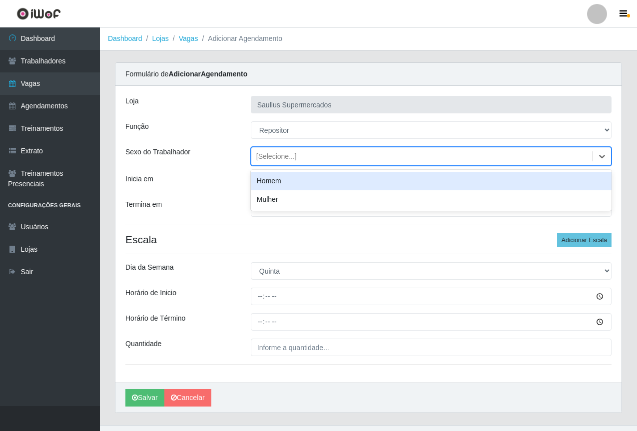
click at [271, 155] on div "[Selecione...]" at bounding box center [276, 156] width 40 height 10
click at [272, 181] on div "Homem" at bounding box center [431, 181] width 361 height 18
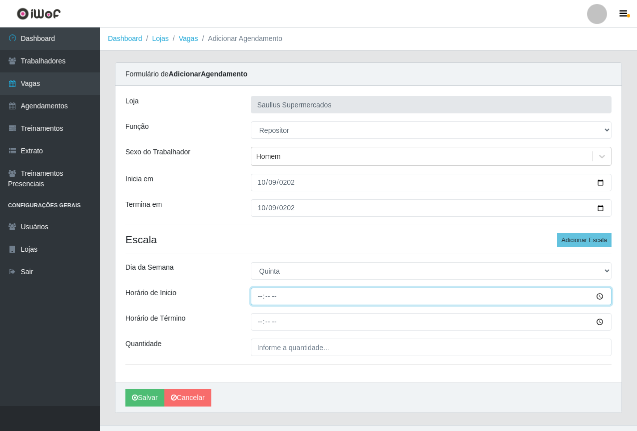
click at [264, 293] on input "Horário de Inicio" at bounding box center [431, 296] width 361 height 17
type input "10:00"
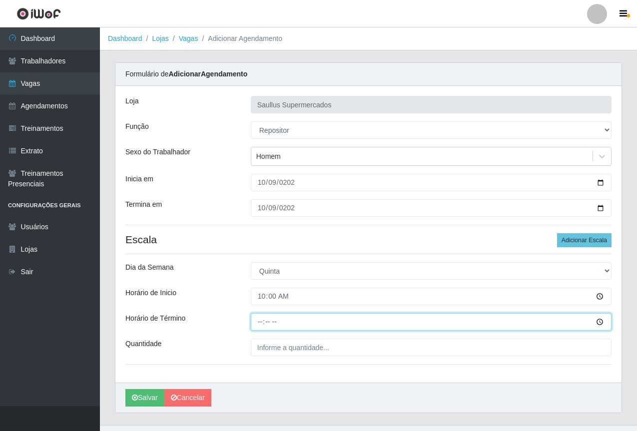
drag, startPoint x: 256, startPoint y: 324, endPoint x: 274, endPoint y: 325, distance: 18.0
click at [257, 324] on input "Horário de Término" at bounding box center [431, 321] width 361 height 17
type input "16:00"
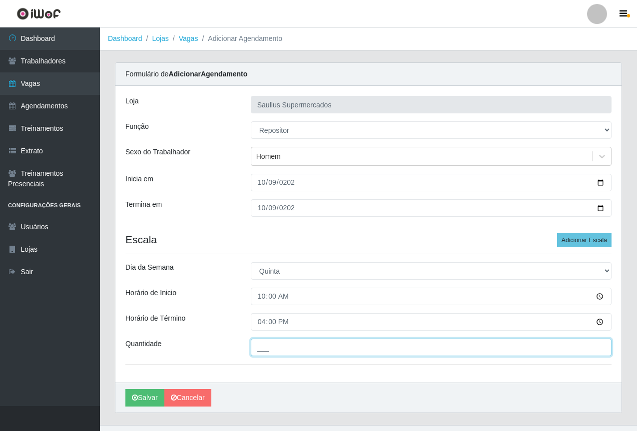
click at [261, 353] on input "___" at bounding box center [431, 347] width 361 height 17
type input "1__"
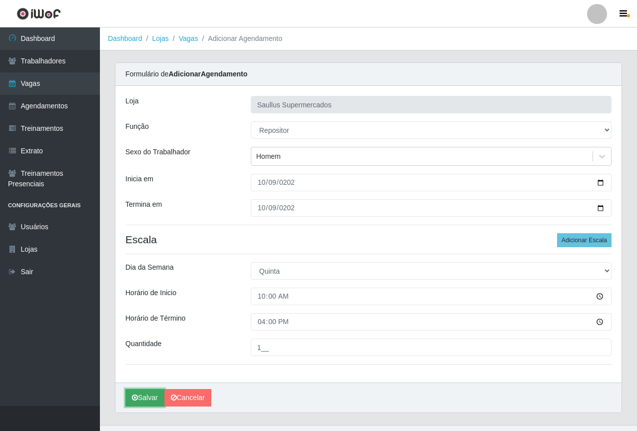
click at [150, 399] on button "Salvar" at bounding box center [144, 397] width 39 height 17
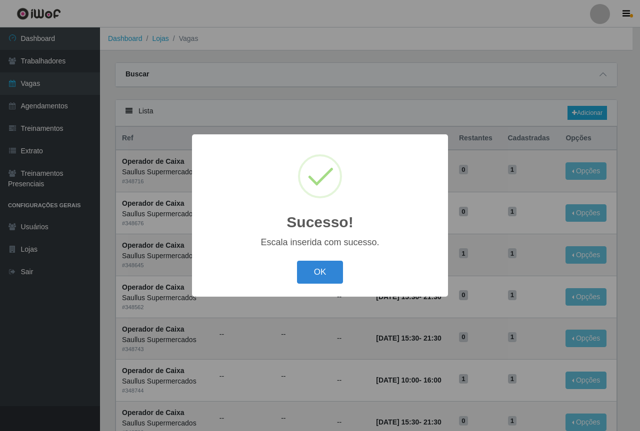
drag, startPoint x: 315, startPoint y: 270, endPoint x: 511, endPoint y: 140, distance: 235.4
click at [316, 270] on button "OK" at bounding box center [320, 272] width 46 height 23
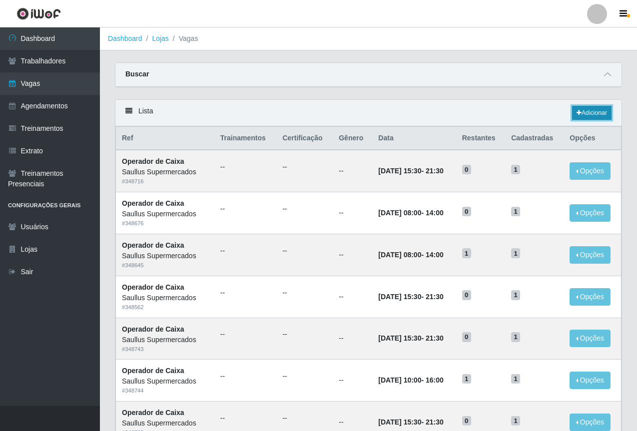
click at [595, 113] on link "Adicionar" at bounding box center [591, 113] width 39 height 14
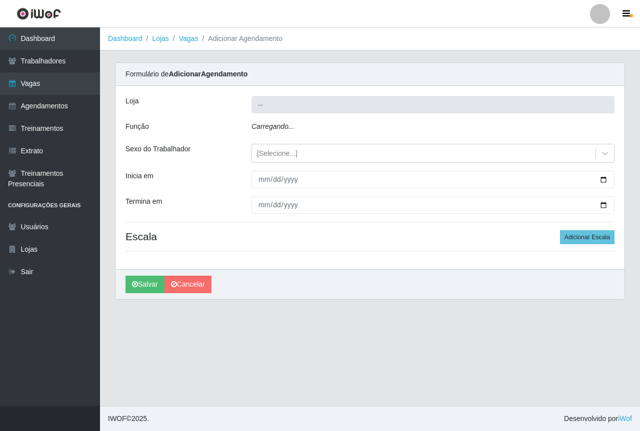
type input "Saullus Supermercados"
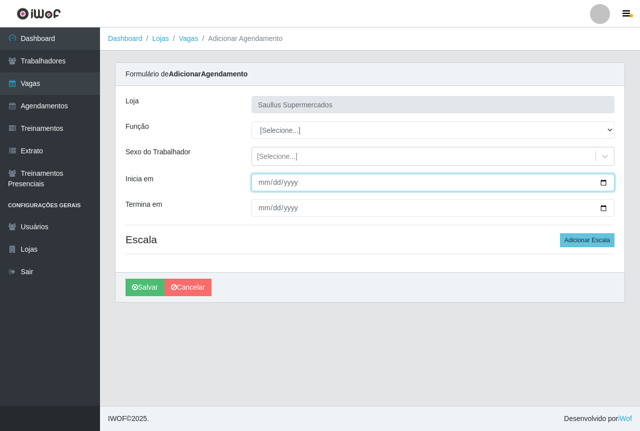
click at [264, 186] on input "Inicia em" at bounding box center [432, 182] width 363 height 17
type input "2025-10-10"
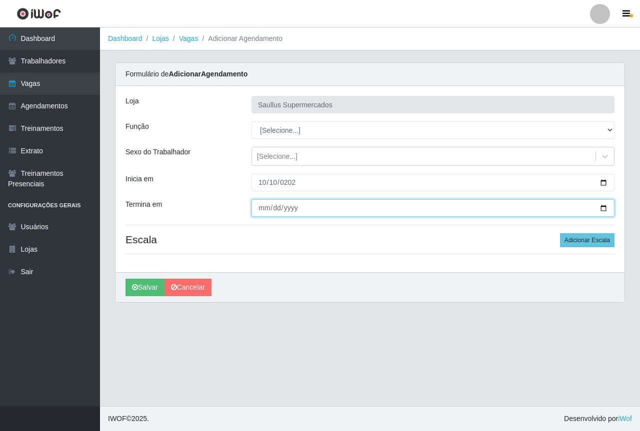
click at [260, 209] on input "Termina em" at bounding box center [432, 207] width 363 height 17
type input "2025-10-10"
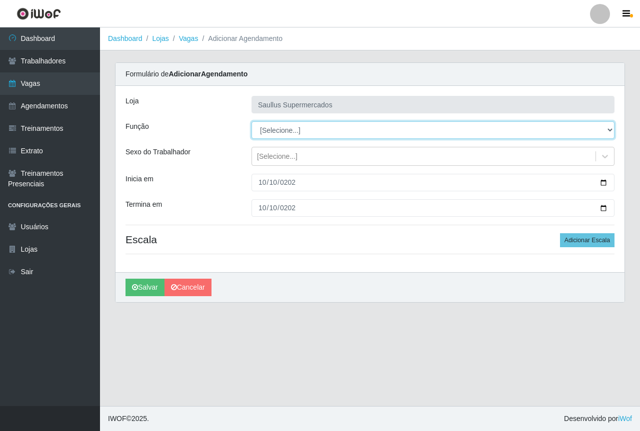
click at [263, 126] on select "[Selecione...] ASG ASG + ASG ++ Balconista de Açougue Balconista de Açougue + B…" at bounding box center [432, 129] width 363 height 17
select select "24"
click at [251, 121] on select "[Selecione...] ASG ASG + ASG ++ Balconista de Açougue Balconista de Açougue + B…" at bounding box center [432, 129] width 363 height 17
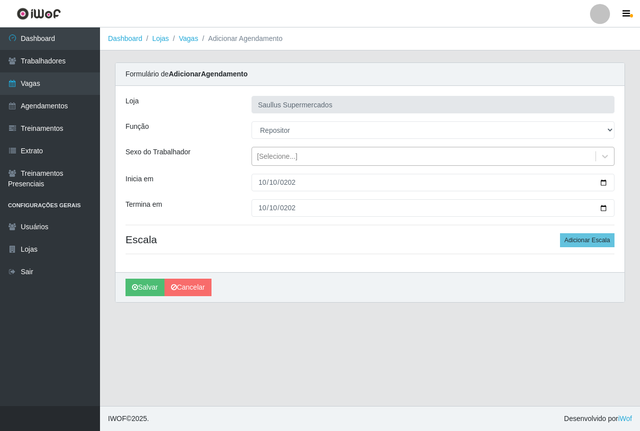
click at [271, 154] on div "[Selecione...]" at bounding box center [277, 156] width 40 height 10
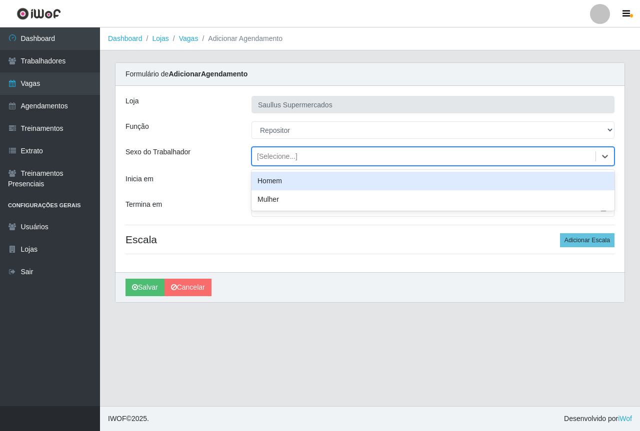
click at [278, 183] on div "Homem" at bounding box center [432, 181] width 363 height 18
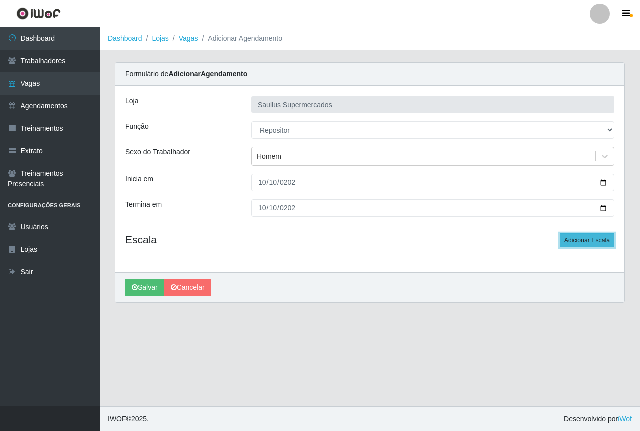
click at [567, 243] on button "Adicionar Escala" at bounding box center [587, 240] width 54 height 14
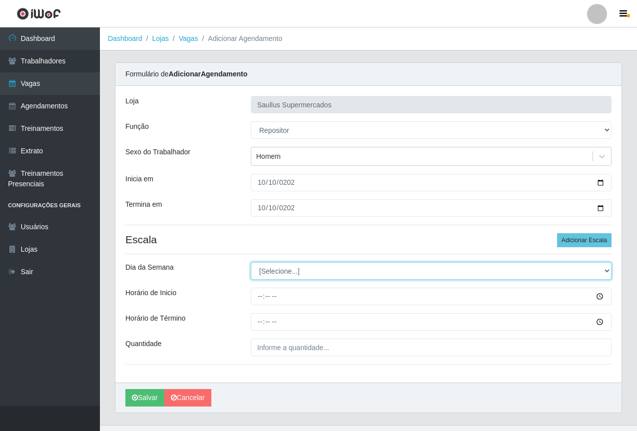
click at [329, 274] on select "[Selecione...] Segunda Terça Quarta Quinta Sexta Sábado Domingo" at bounding box center [431, 270] width 361 height 17
select select "5"
click at [251, 262] on select "[Selecione...] Segunda Terça Quarta Quinta Sexta Sábado Domingo" at bounding box center [431, 270] width 361 height 17
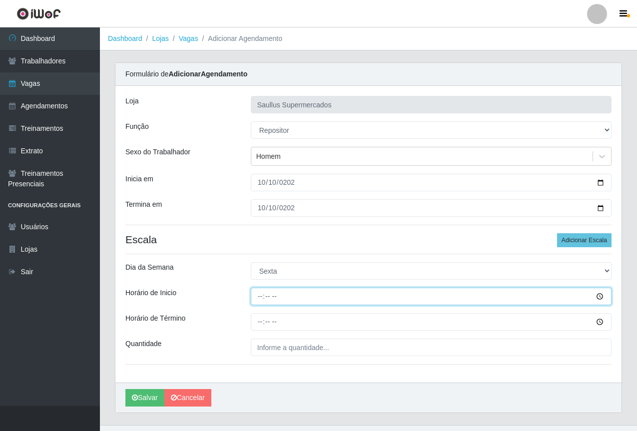
click at [261, 296] on input "Horário de Inicio" at bounding box center [431, 296] width 361 height 17
type input "10:00"
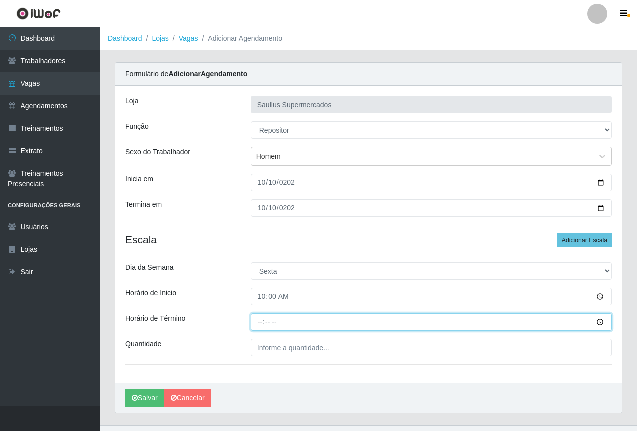
click at [255, 326] on input "Horário de Término" at bounding box center [431, 321] width 361 height 17
type input "16:00"
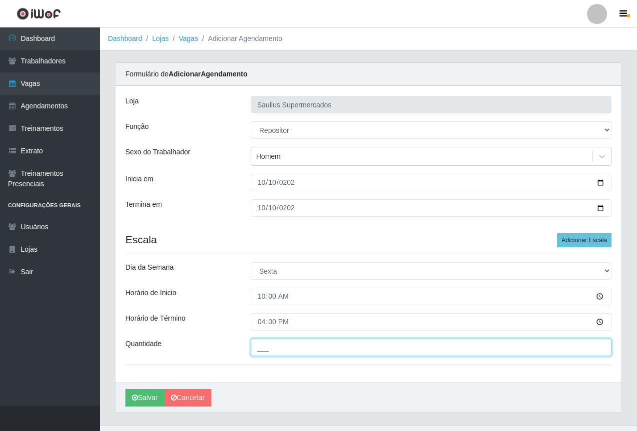
click at [309, 349] on input "___" at bounding box center [431, 347] width 361 height 17
type input "1__"
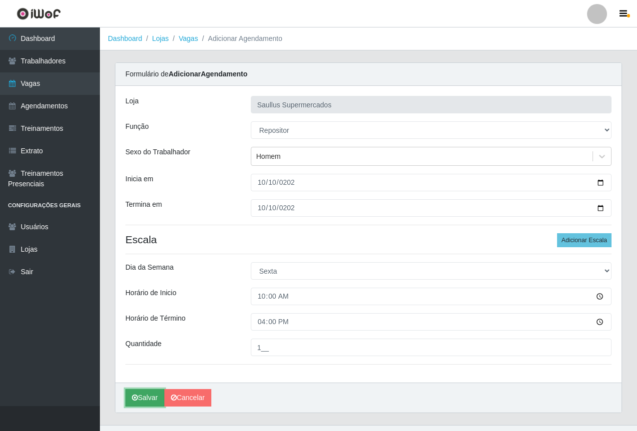
click at [151, 391] on button "Salvar" at bounding box center [144, 397] width 39 height 17
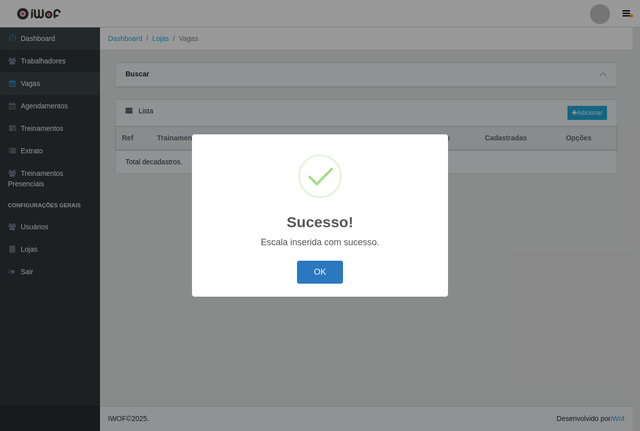
click at [313, 262] on button "OK" at bounding box center [320, 272] width 46 height 23
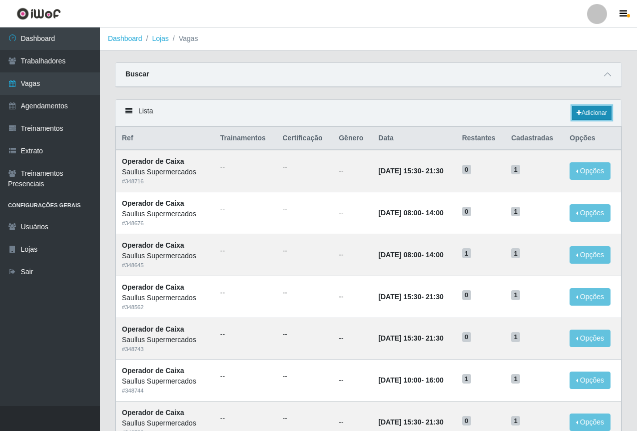
click at [593, 111] on link "Adicionar" at bounding box center [591, 113] width 39 height 14
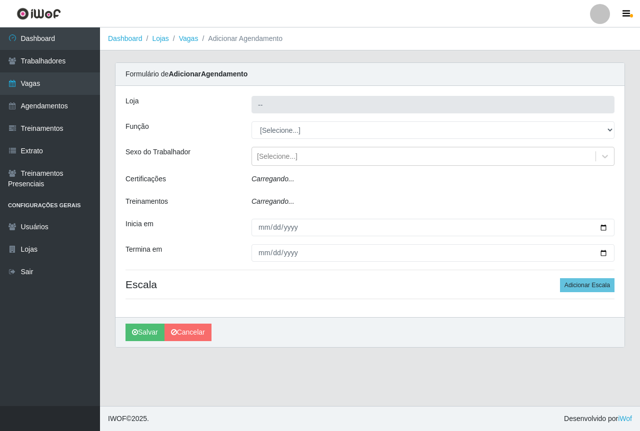
type input "Saullus Supermercados"
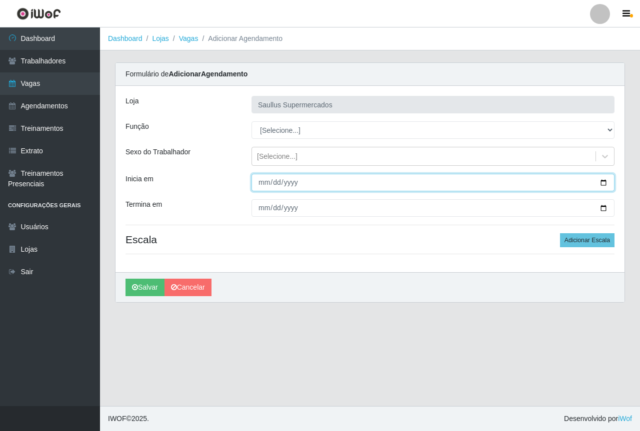
click at [263, 183] on input "Inicia em" at bounding box center [432, 182] width 363 height 17
type input "2025-10-11"
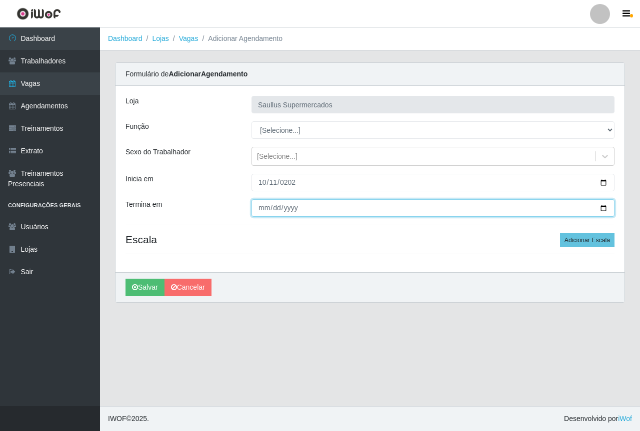
click at [265, 209] on input "Termina em" at bounding box center [432, 207] width 363 height 17
type input "2025-10-11"
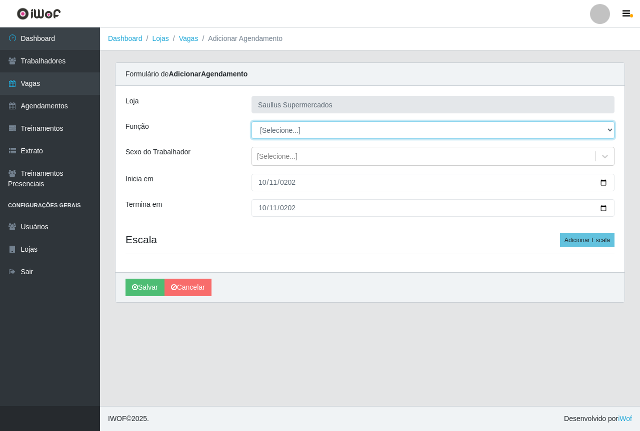
click at [265, 134] on select "[Selecione...] ASG ASG + ASG ++ Balconista de Açougue Balconista de Açougue + B…" at bounding box center [432, 129] width 363 height 17
select select "24"
click at [251, 121] on select "[Selecione...] ASG ASG + ASG ++ Balconista de Açougue Balconista de Açougue + B…" at bounding box center [432, 129] width 363 height 17
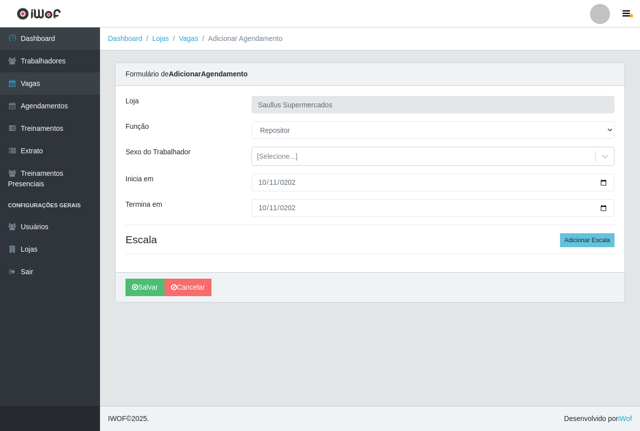
drag, startPoint x: 262, startPoint y: 157, endPoint x: 263, endPoint y: 167, distance: 9.5
click at [262, 157] on div "[Selecione...]" at bounding box center [277, 156] width 40 height 10
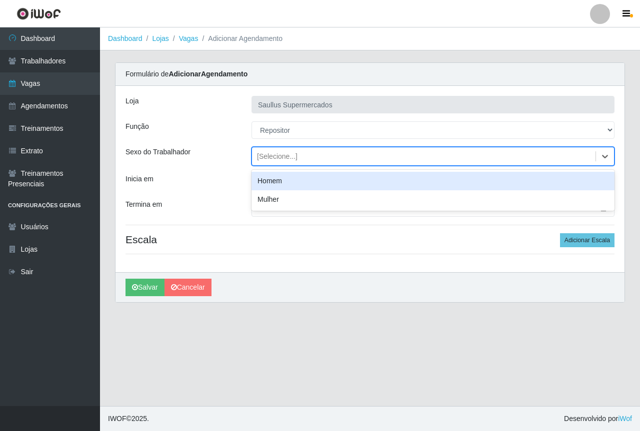
click at [274, 186] on div "Homem" at bounding box center [432, 181] width 363 height 18
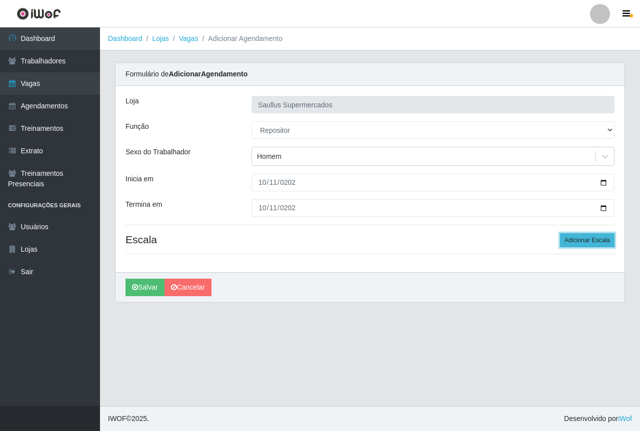
click at [570, 241] on button "Adicionar Escala" at bounding box center [587, 240] width 54 height 14
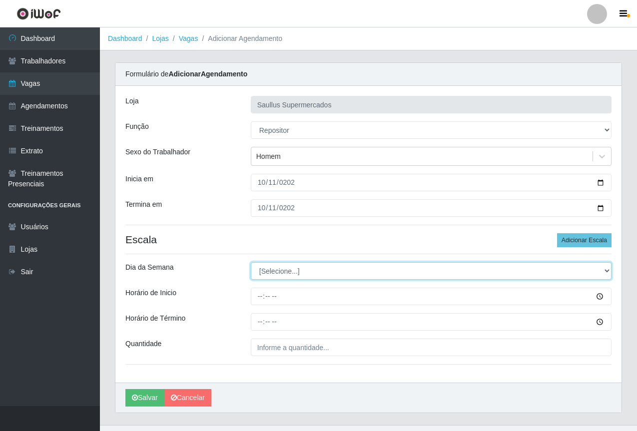
click at [325, 266] on select "[Selecione...] Segunda Terça Quarta Quinta Sexta Sábado Domingo" at bounding box center [431, 270] width 361 height 17
select select "6"
click at [251, 262] on select "[Selecione...] Segunda Terça Quarta Quinta Sexta Sábado Domingo" at bounding box center [431, 270] width 361 height 17
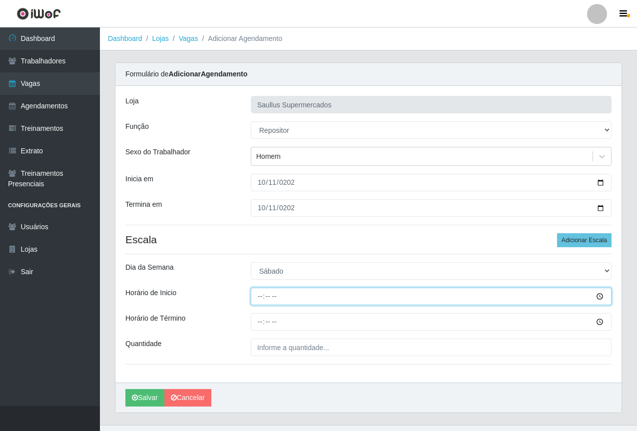
click at [261, 297] on input "Horário de Inicio" at bounding box center [431, 296] width 361 height 17
type input "10:00"
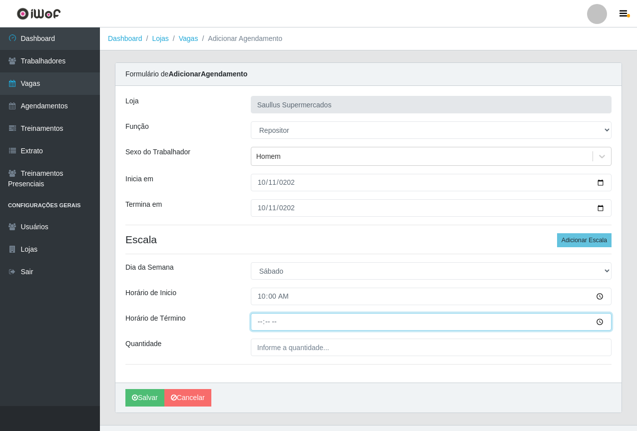
click at [259, 330] on input "Horário de Término" at bounding box center [431, 321] width 361 height 17
type input "16:00"
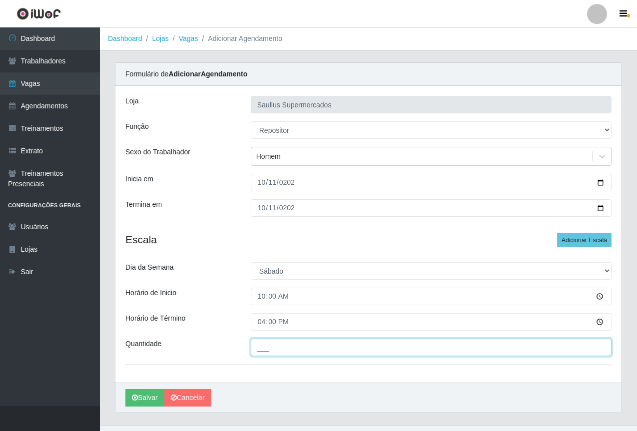
drag, startPoint x: 262, startPoint y: 353, endPoint x: 291, endPoint y: 375, distance: 36.1
click at [262, 353] on input "___" at bounding box center [431, 347] width 361 height 17
type input "1__"
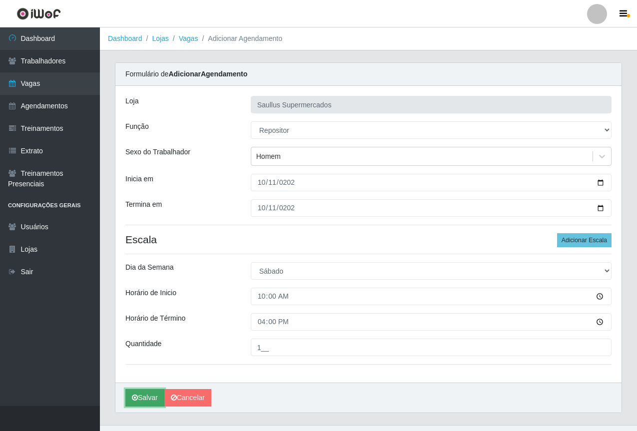
click at [155, 393] on button "Salvar" at bounding box center [144, 397] width 39 height 17
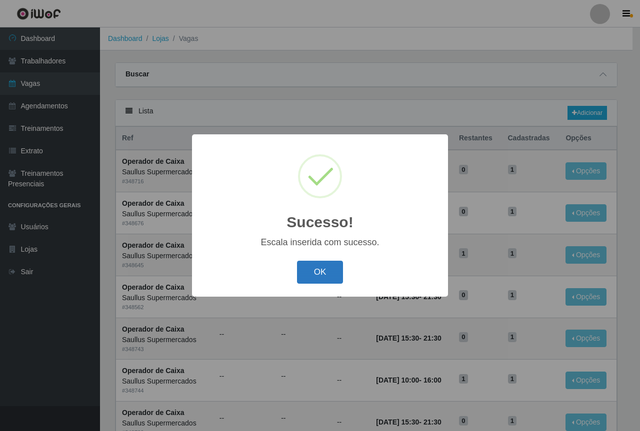
click at [324, 271] on button "OK" at bounding box center [320, 272] width 46 height 23
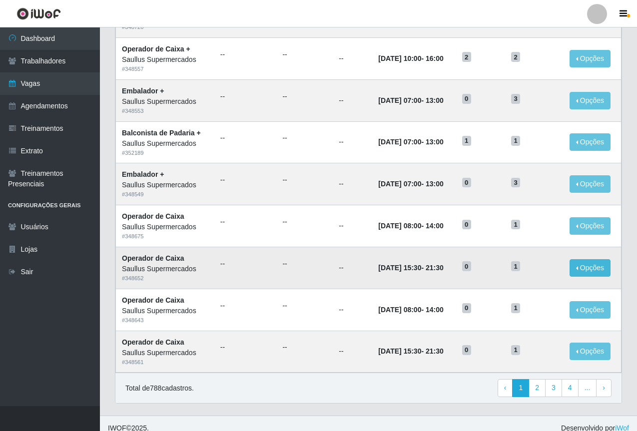
scroll to position [416, 0]
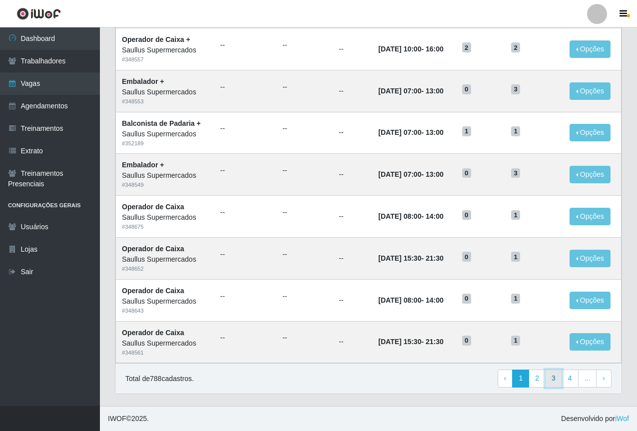
click at [560, 378] on link "3" at bounding box center [553, 379] width 17 height 18
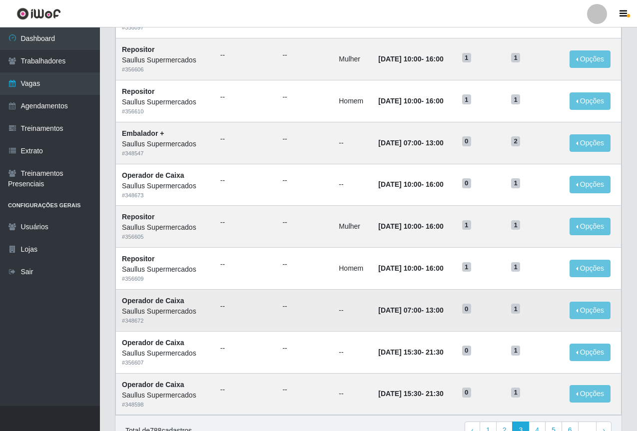
scroll to position [416, 0]
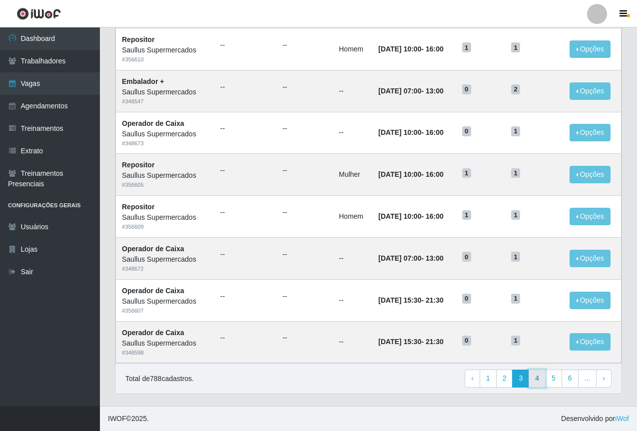
click at [540, 375] on link "4" at bounding box center [537, 379] width 17 height 18
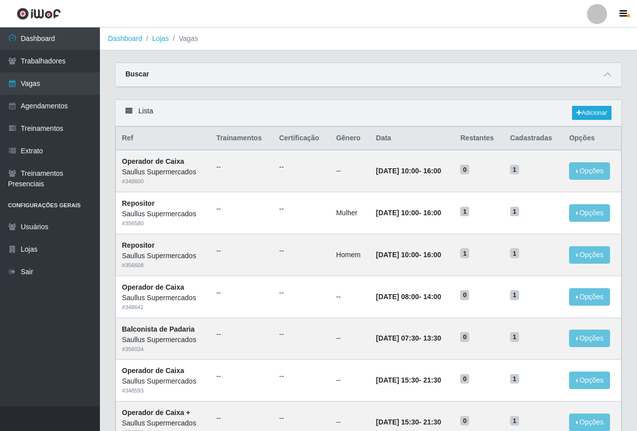
scroll to position [416, 0]
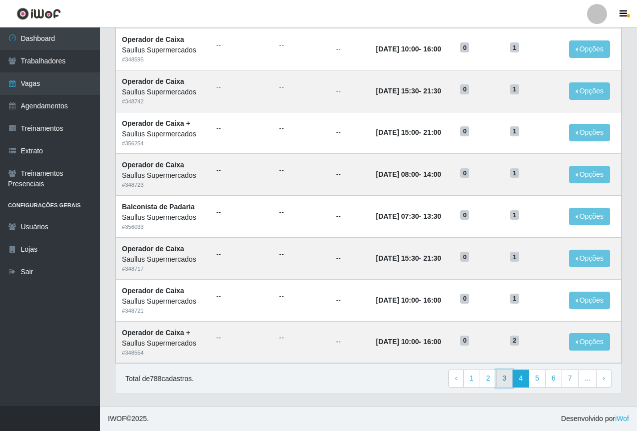
click at [504, 375] on link "3" at bounding box center [504, 379] width 17 height 18
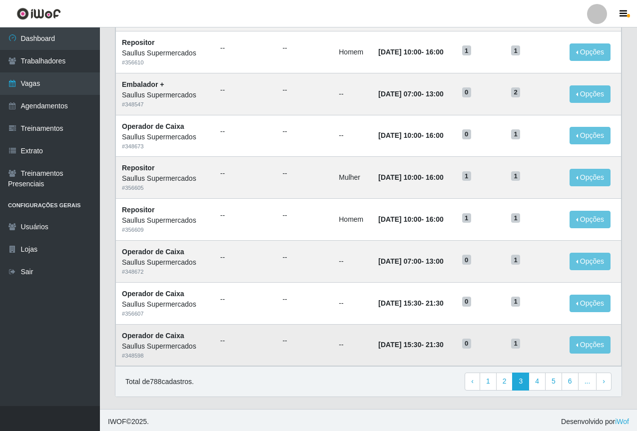
scroll to position [416, 0]
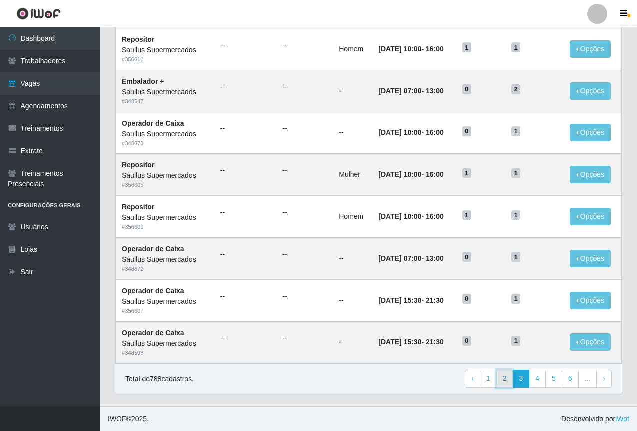
click at [511, 379] on link "2" at bounding box center [504, 379] width 17 height 18
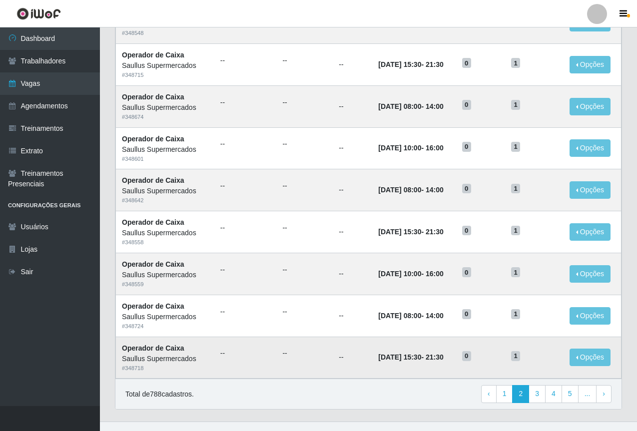
scroll to position [416, 0]
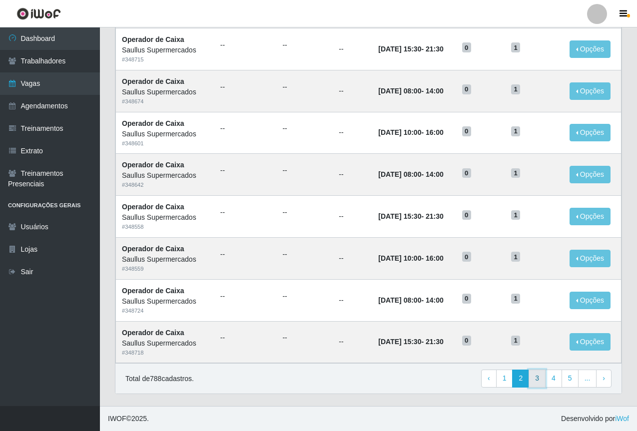
click at [534, 380] on link "3" at bounding box center [537, 379] width 17 height 18
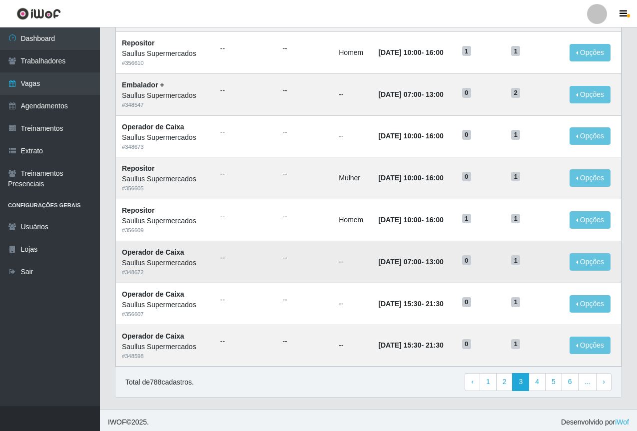
scroll to position [416, 0]
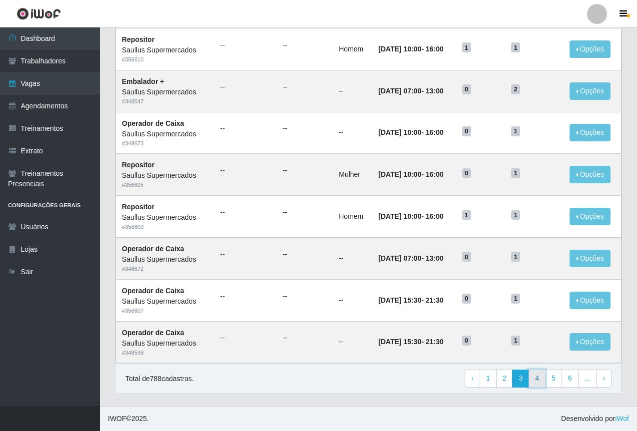
click at [537, 384] on link "4" at bounding box center [537, 379] width 17 height 18
